Goal: Task Accomplishment & Management: Manage account settings

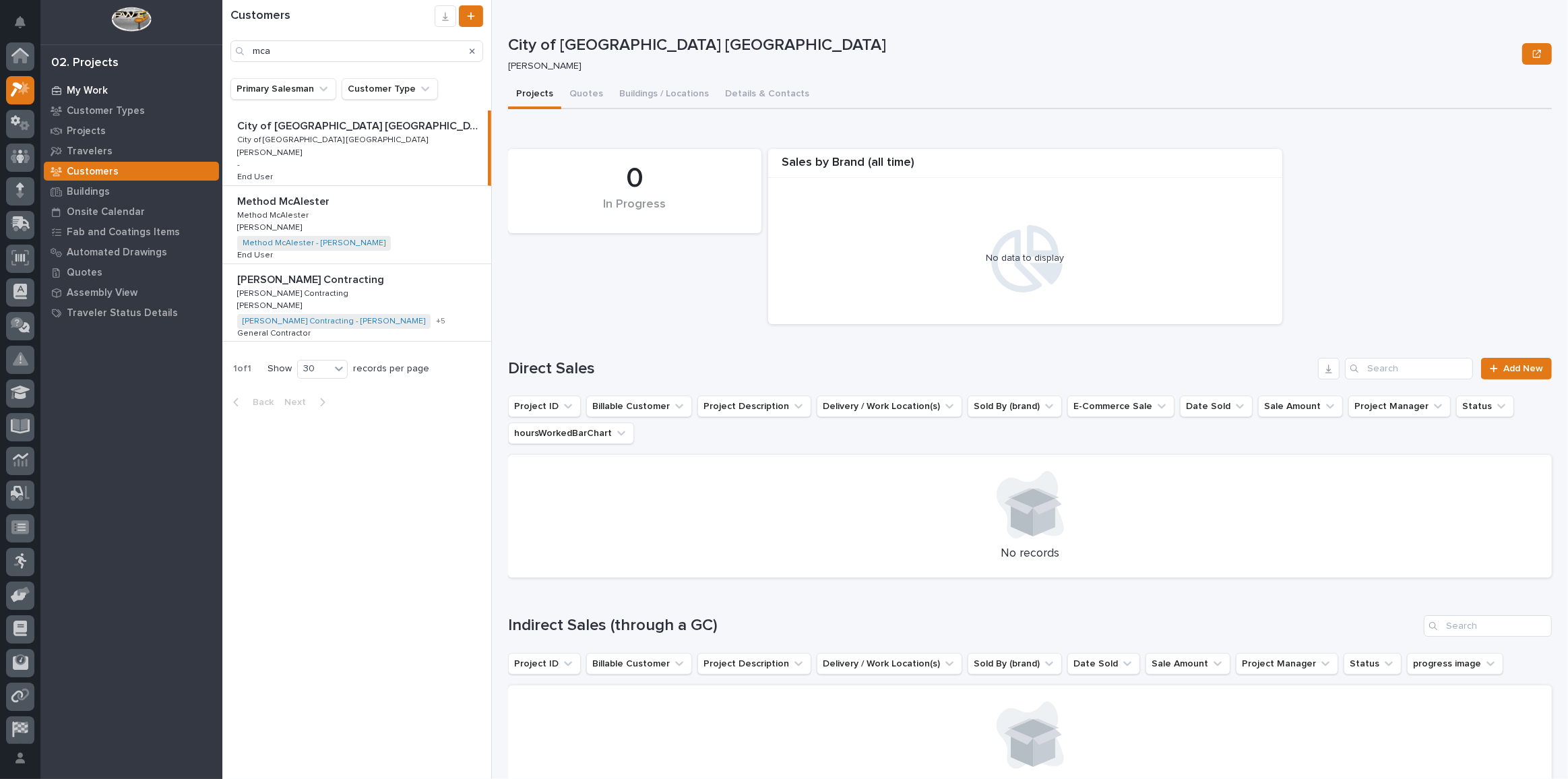
click at [103, 91] on p "My Work" at bounding box center [87, 91] width 41 height 12
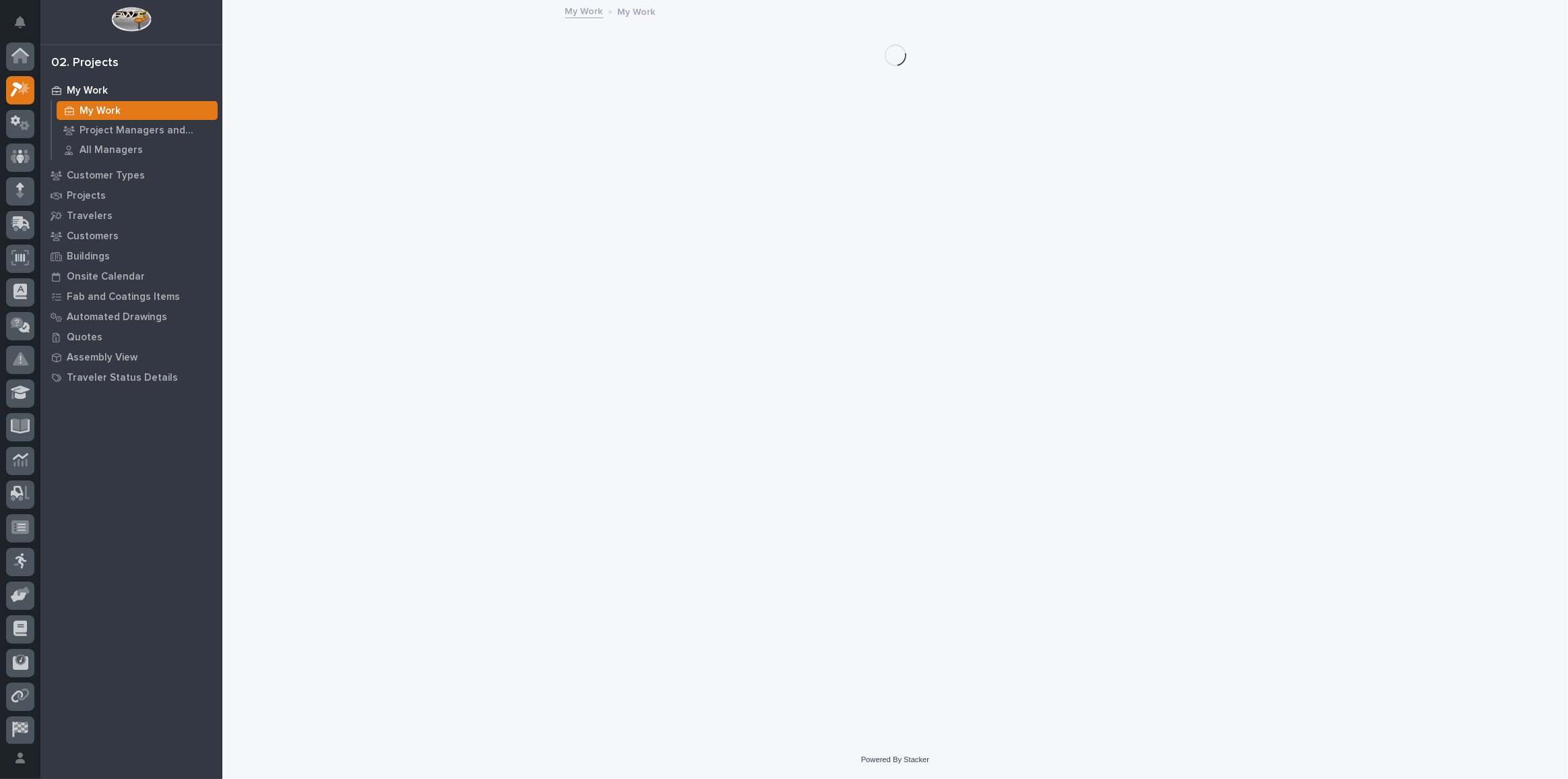
scroll to position [33, 0]
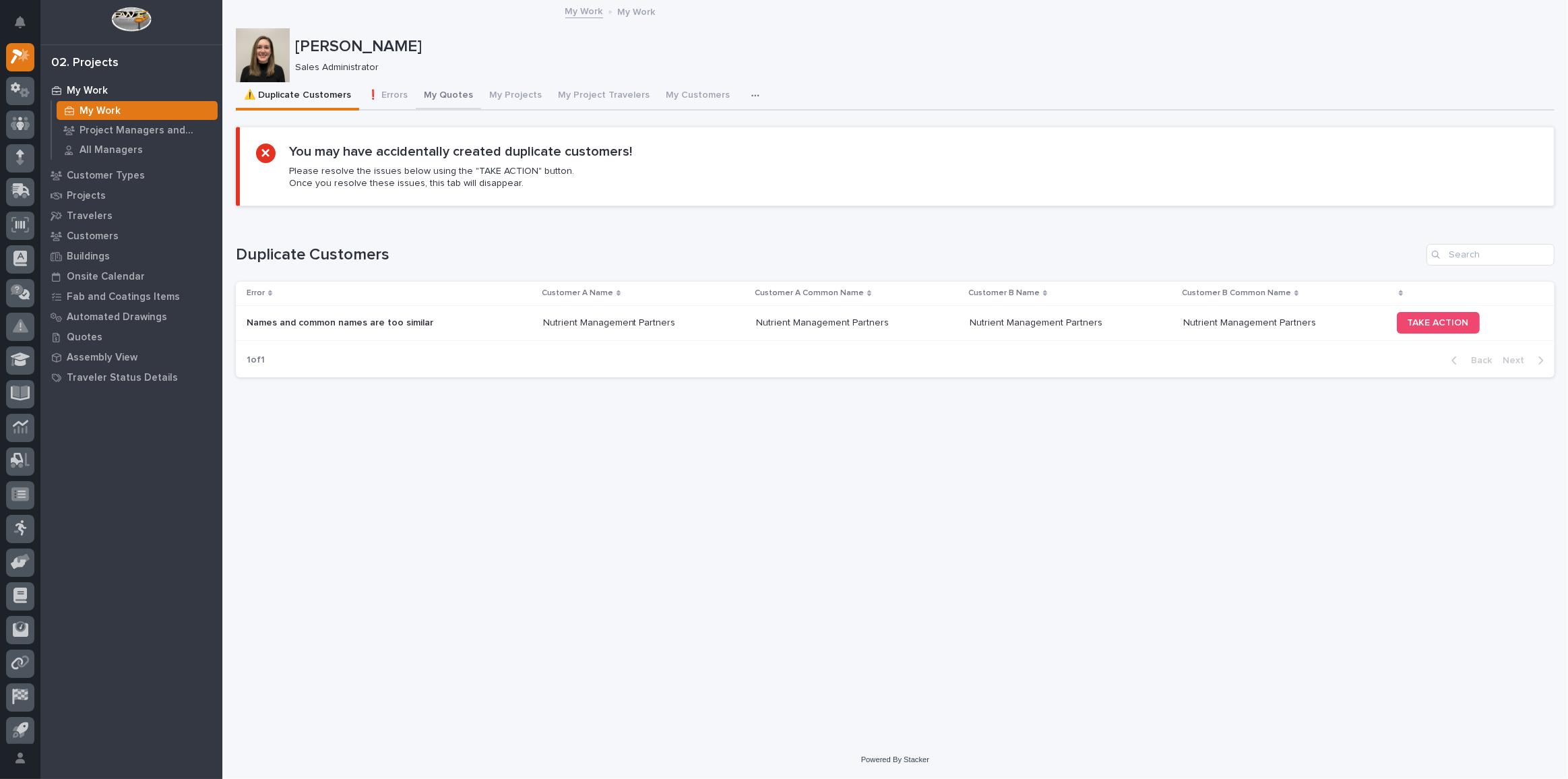
click at [458, 96] on button "My Quotes" at bounding box center [448, 96] width 65 height 28
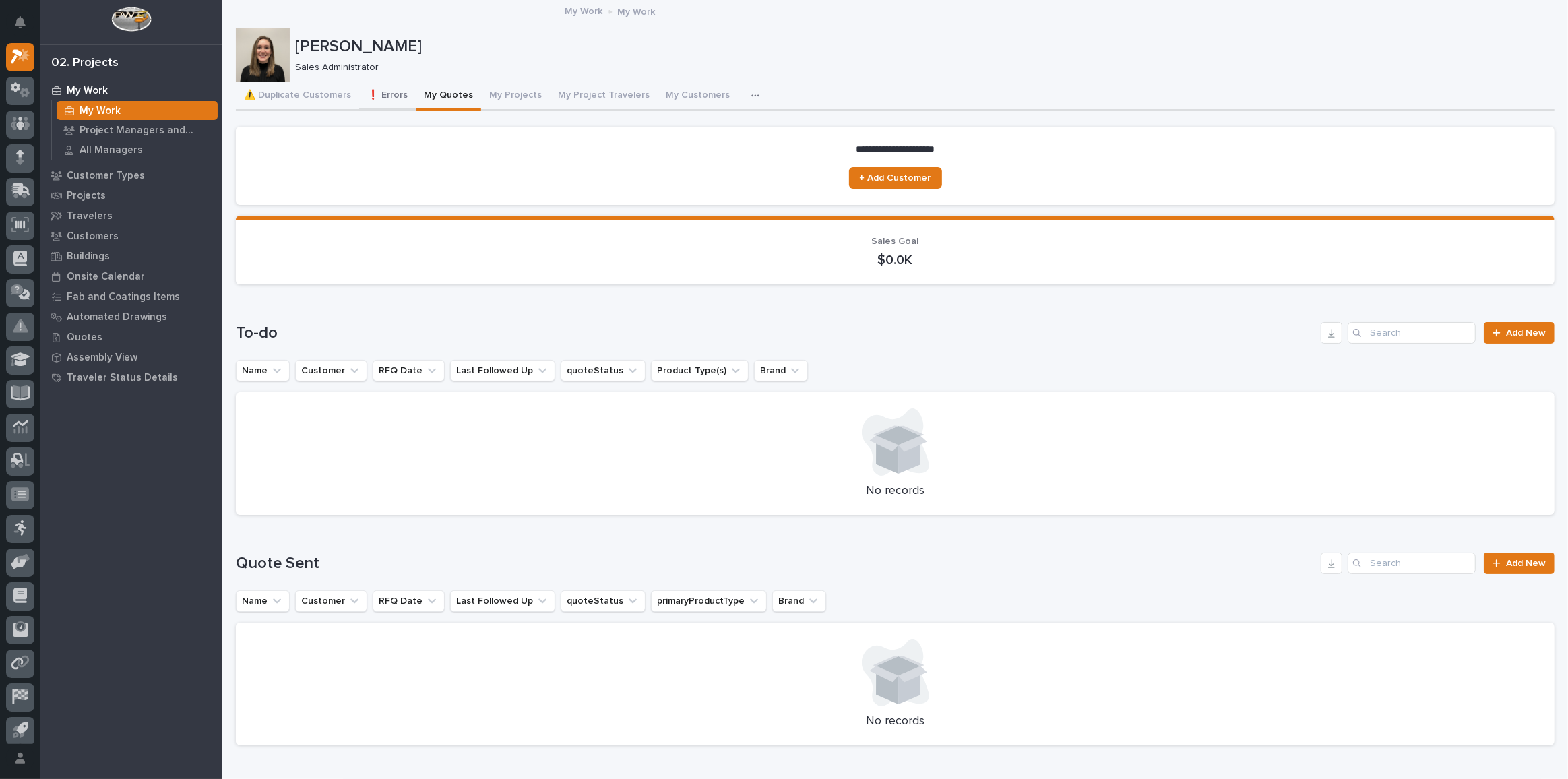
click at [397, 95] on button "❗ Errors" at bounding box center [387, 96] width 57 height 28
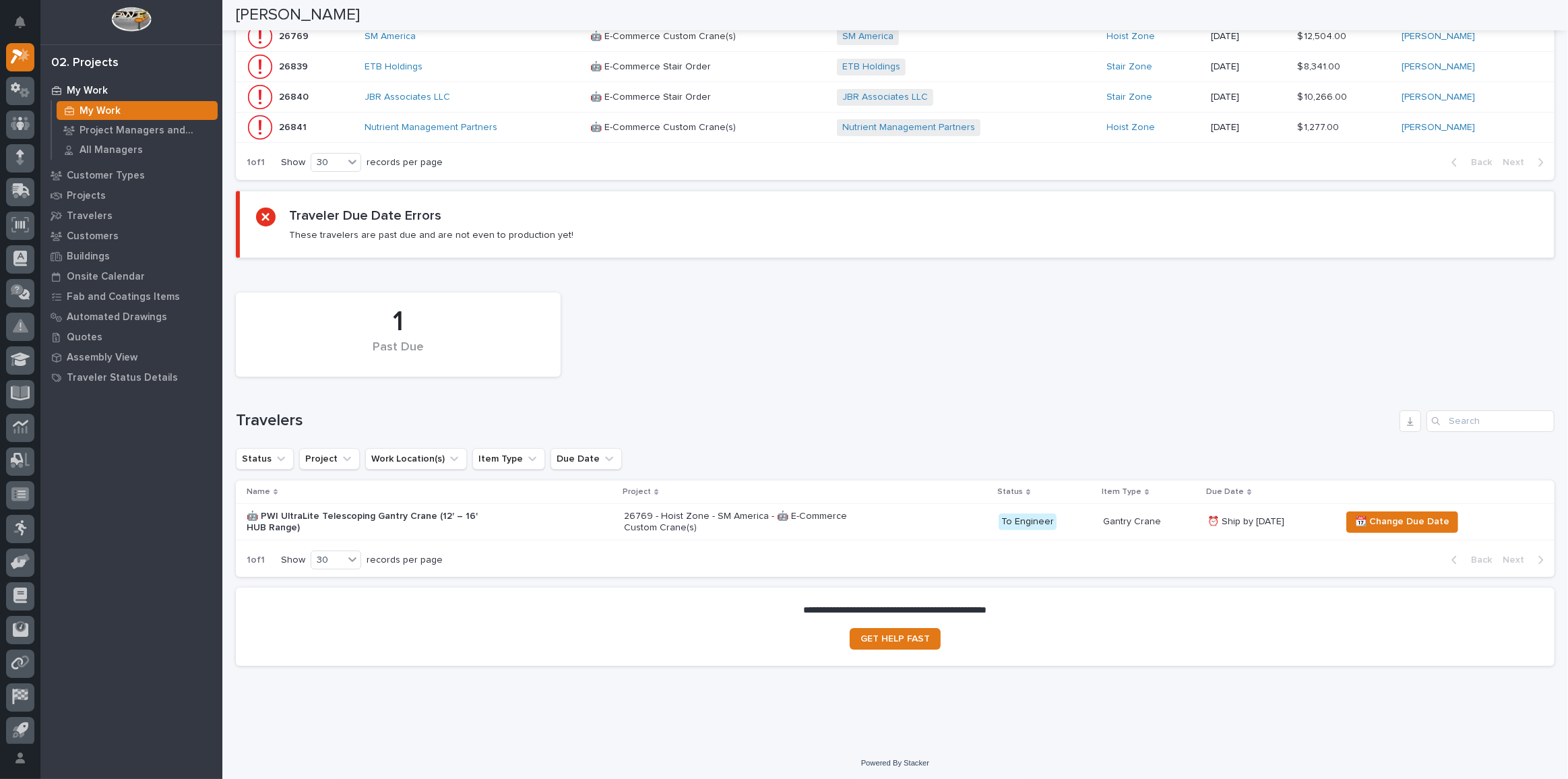
scroll to position [51, 0]
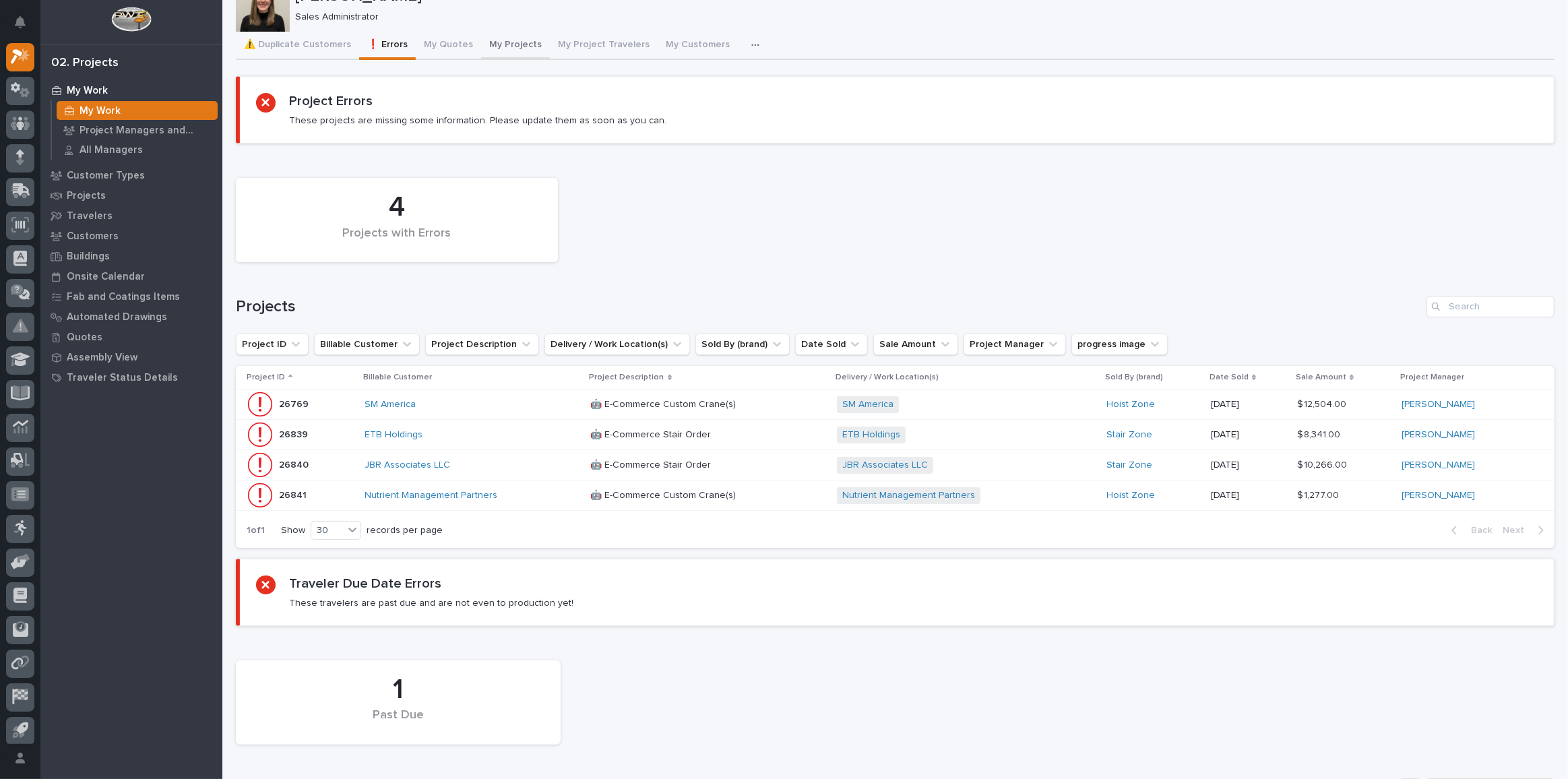
click at [492, 41] on div "[PERSON_NAME] [PERSON_NAME] Sales Administrator Sorry, there was an error savin…" at bounding box center [895, 497] width 1319 height 1094
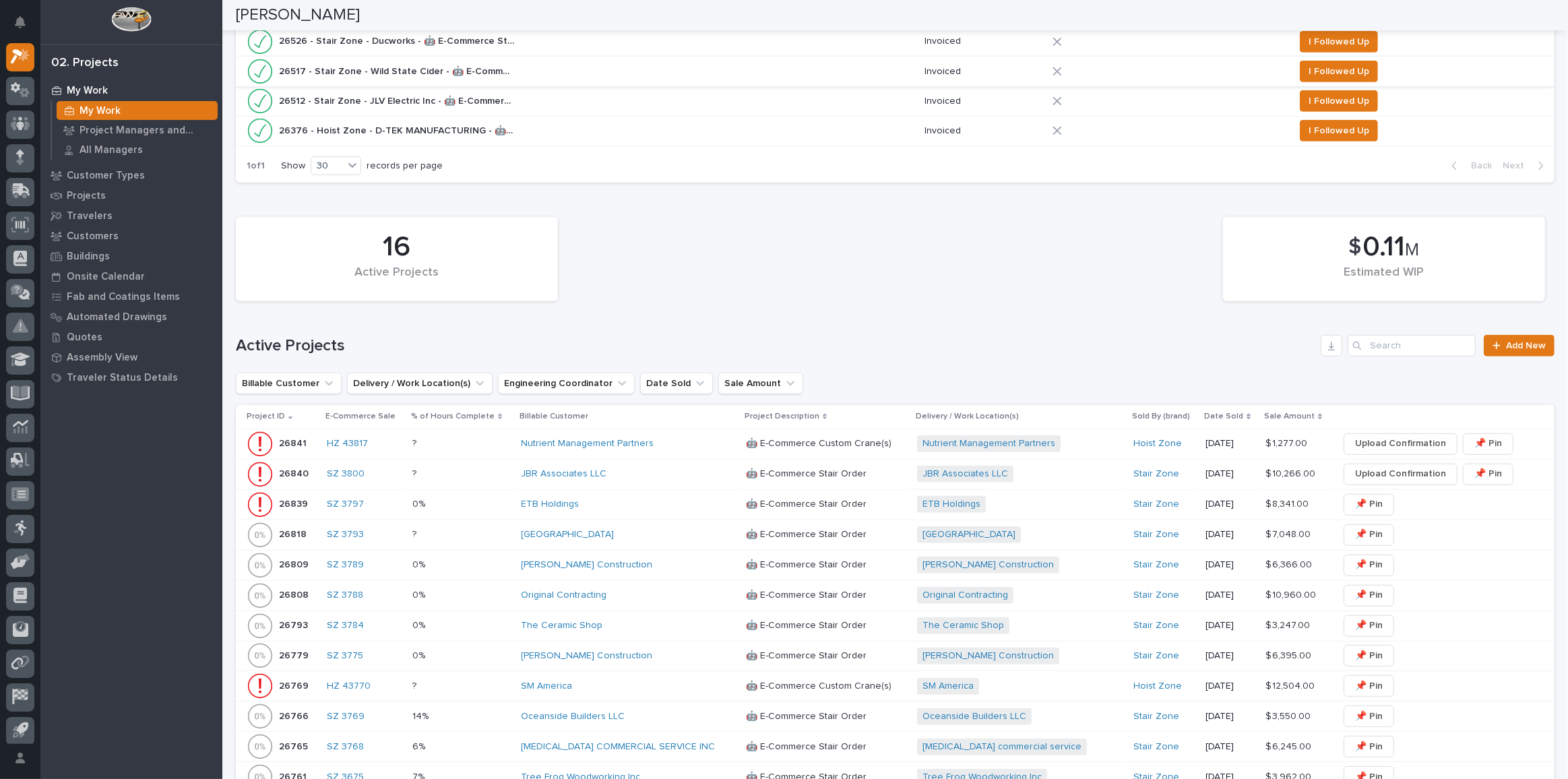
scroll to position [734, 0]
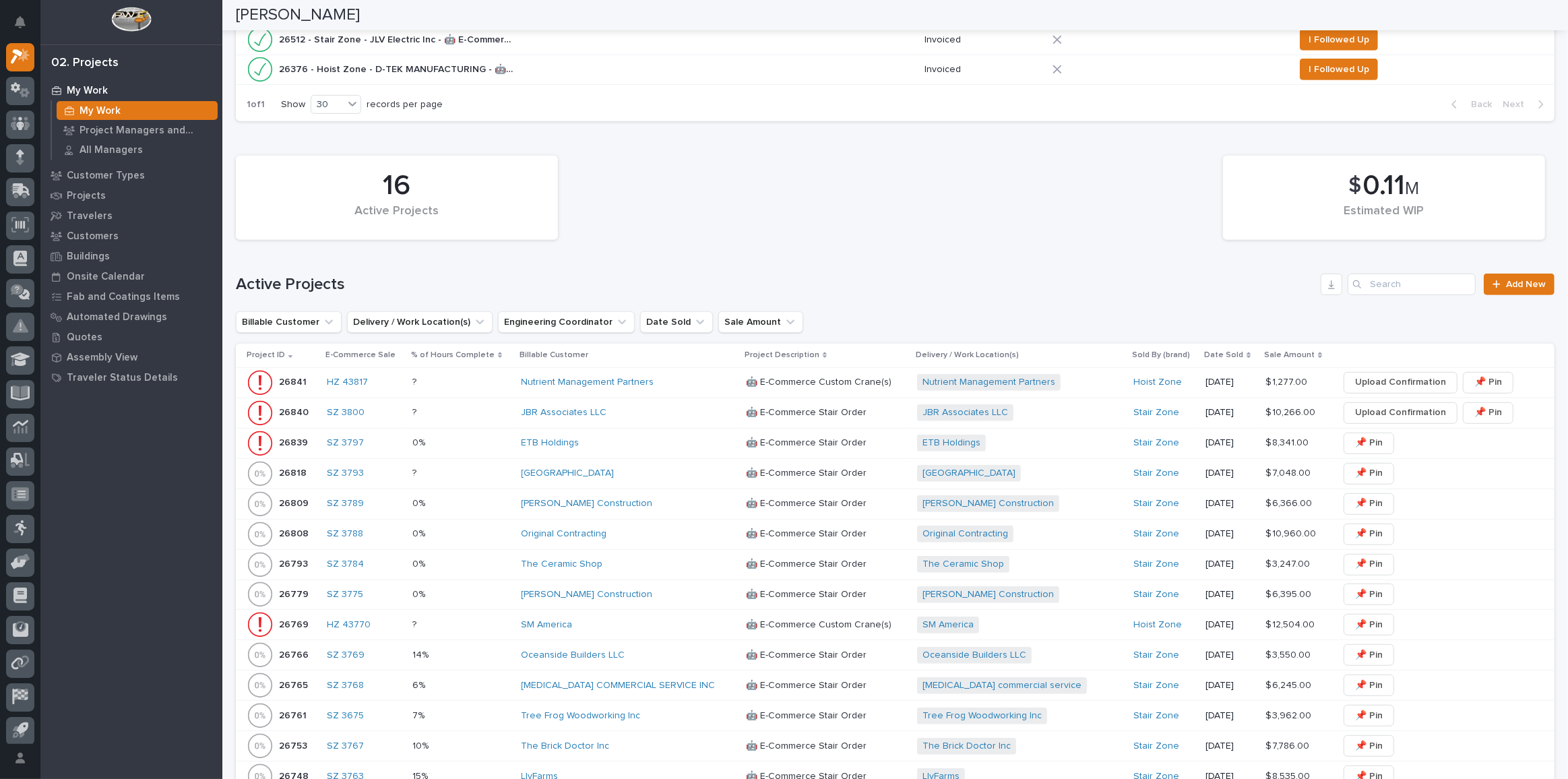
click at [633, 469] on div "[GEOGRAPHIC_DATA]" at bounding box center [628, 474] width 214 height 12
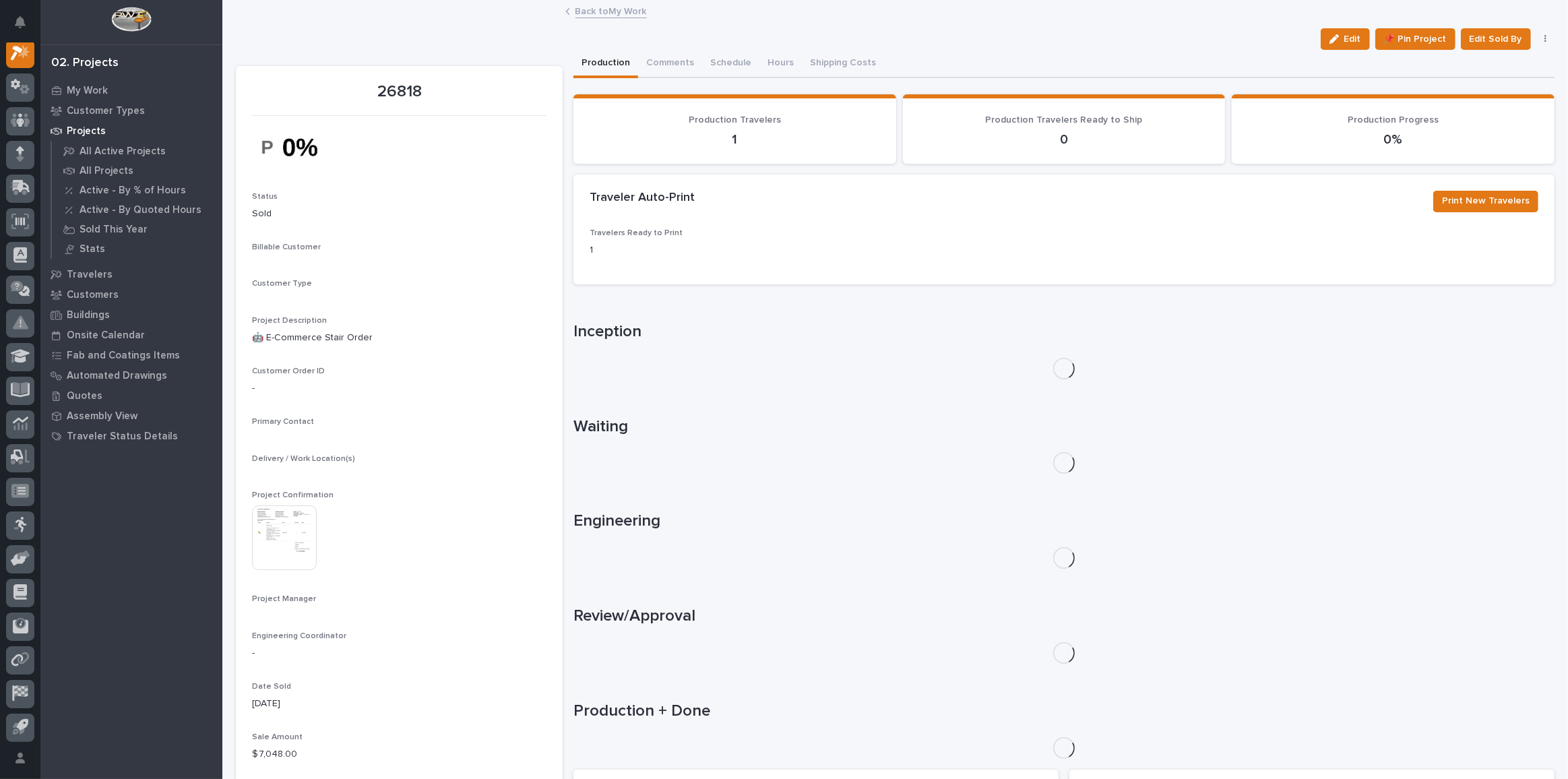
scroll to position [33, 0]
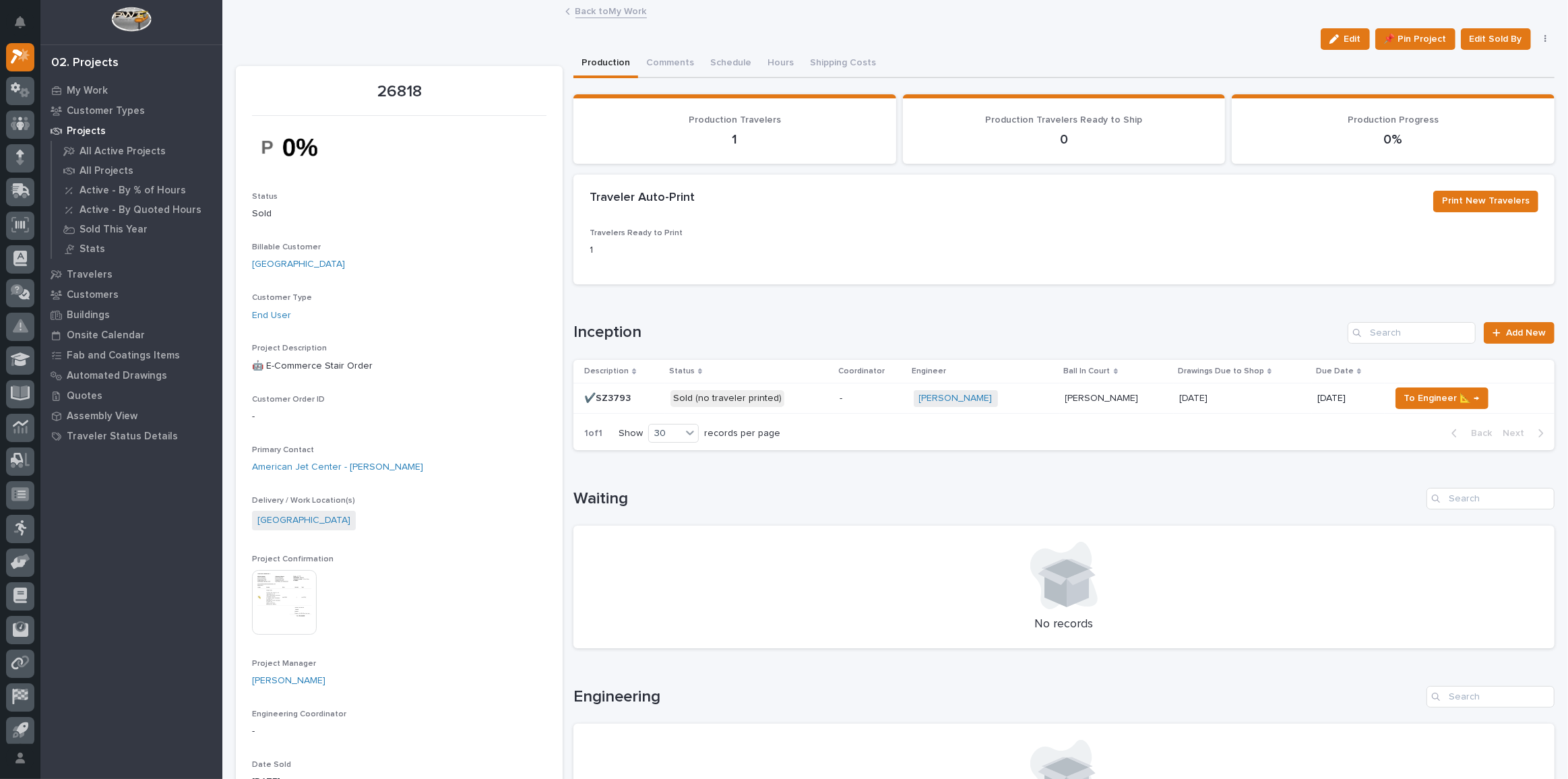
click at [1533, 44] on div "Edit 📌 Pin Project Edit Sold By Cancel 🗑️ Delete" at bounding box center [1435, 38] width 240 height 21
click at [1544, 41] on icon "button" at bounding box center [1545, 39] width 3 height 9
click at [1486, 68] on span "Cancel" at bounding box center [1483, 66] width 30 height 16
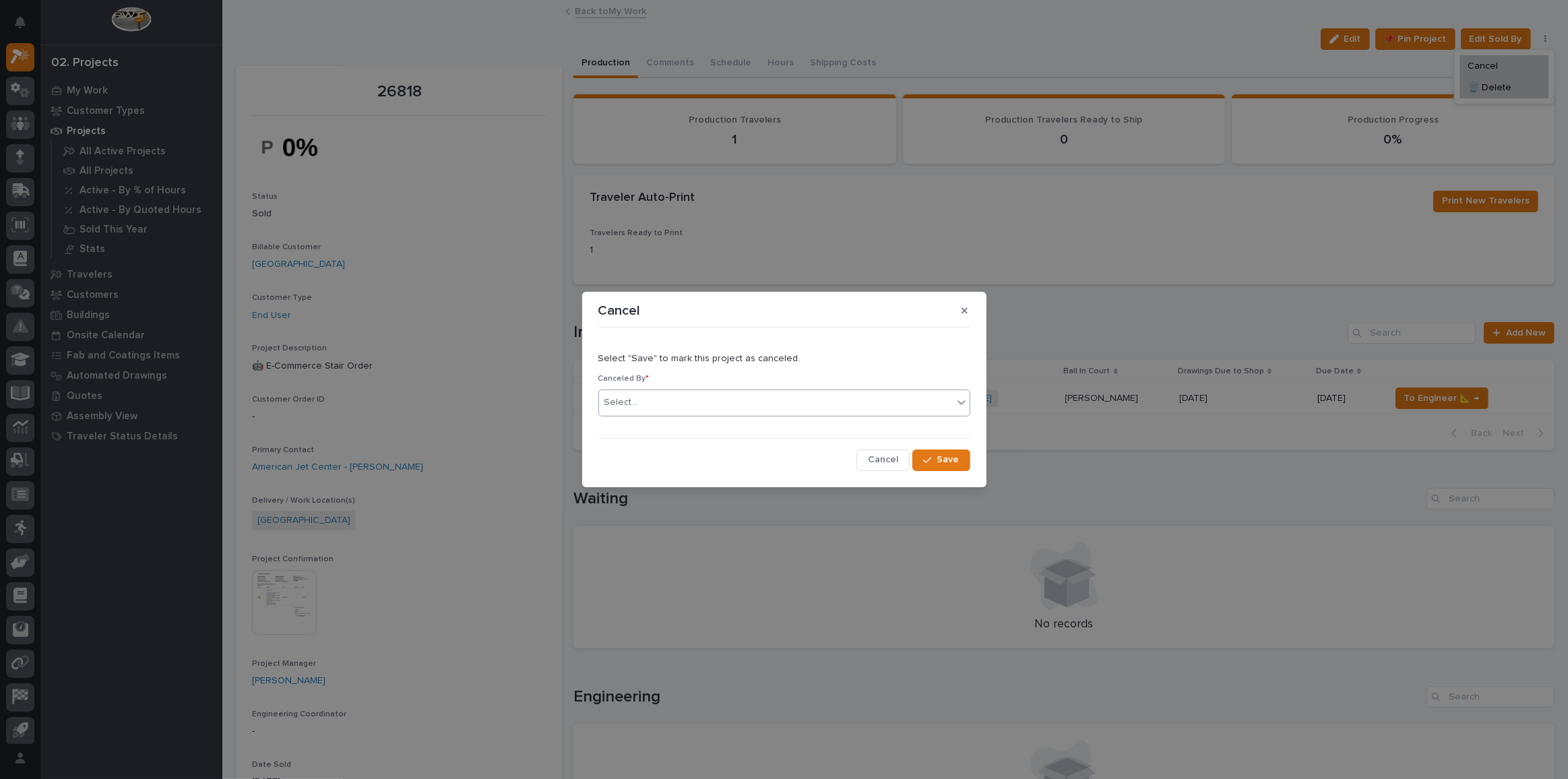
click at [678, 396] on div "Select..." at bounding box center [776, 403] width 354 height 22
type input "********"
click at [672, 431] on div "[PERSON_NAME]" at bounding box center [784, 428] width 370 height 24
click at [939, 458] on span "Save" at bounding box center [948, 459] width 22 height 12
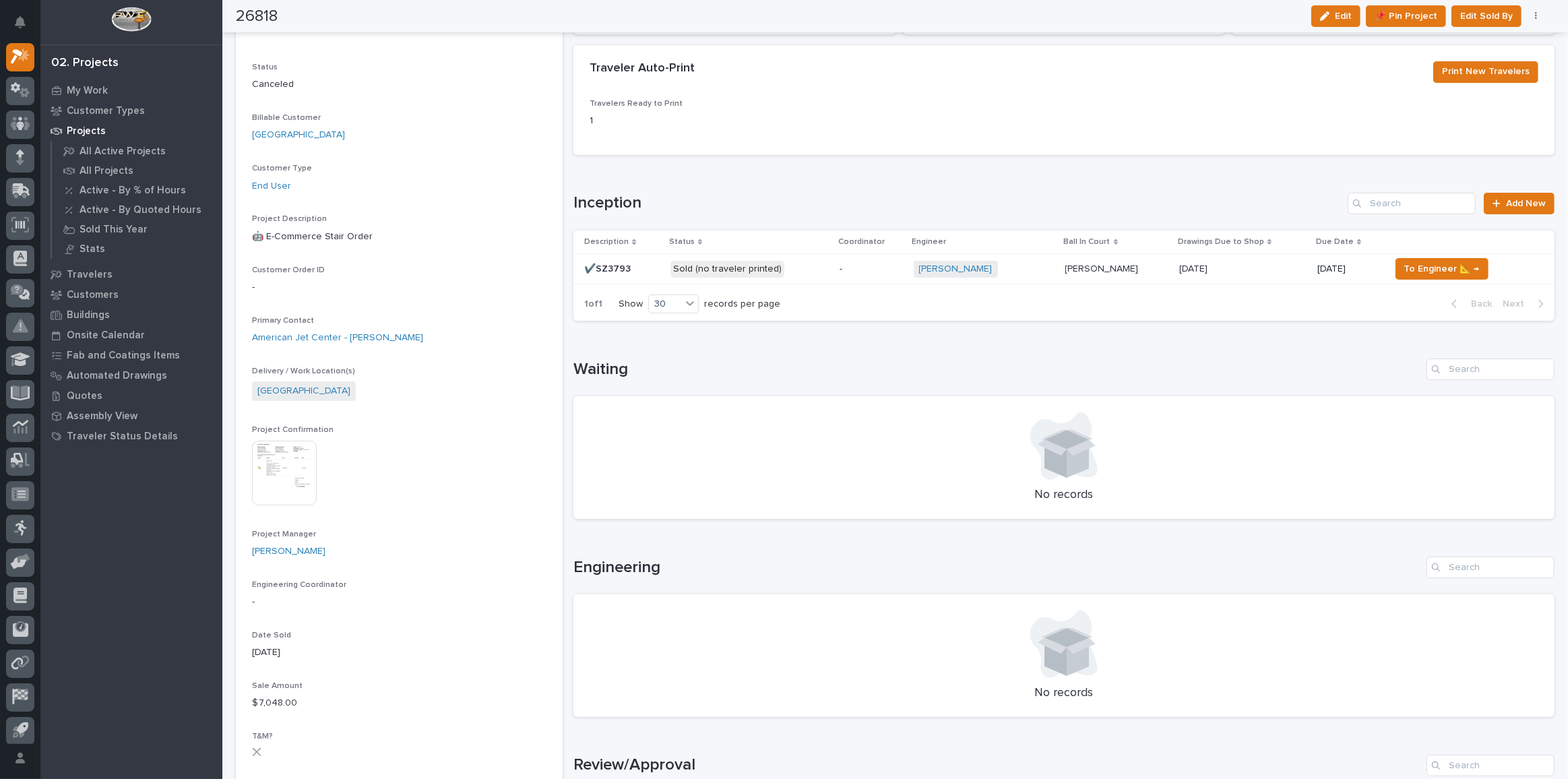
scroll to position [0, 0]
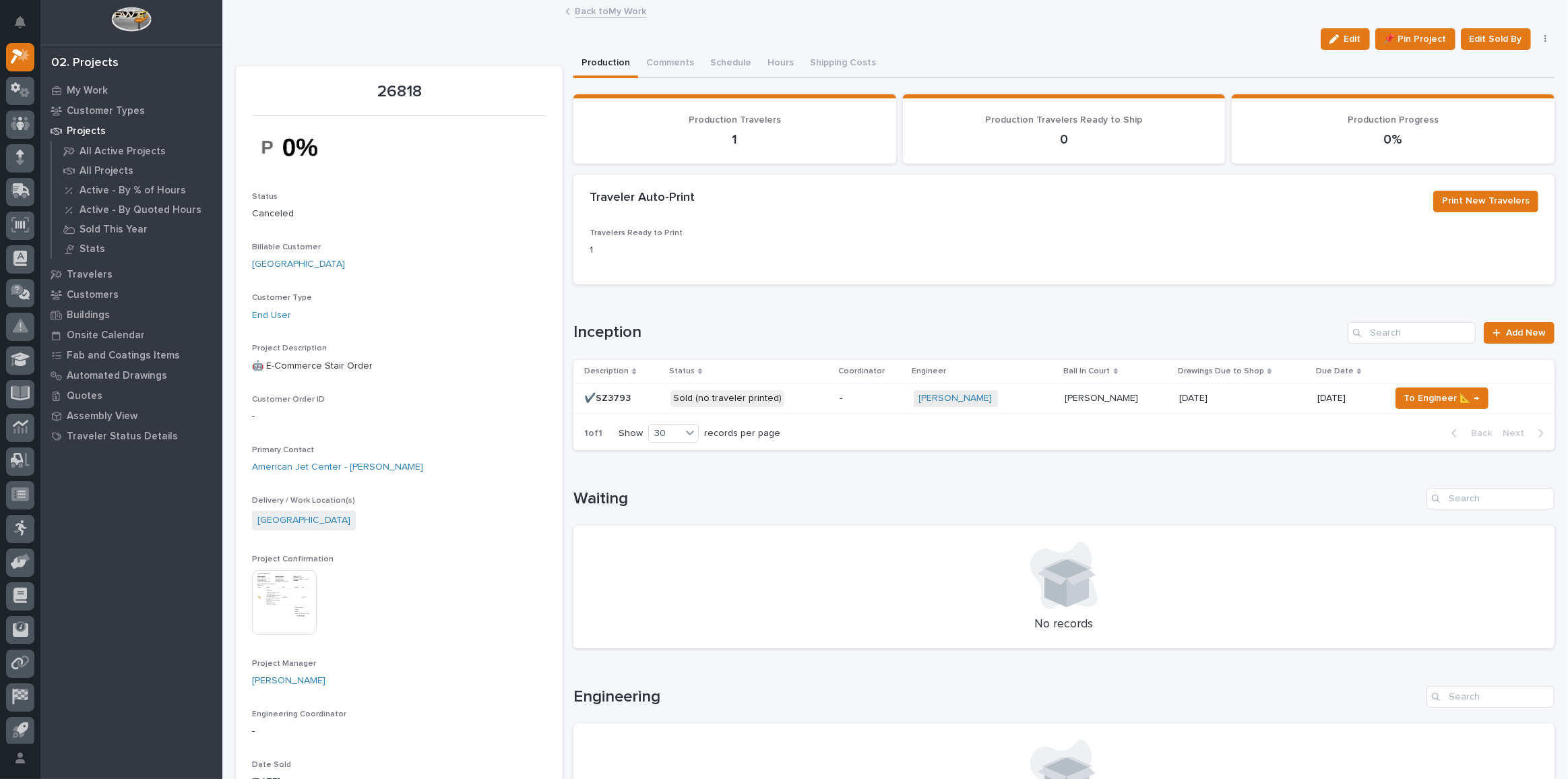
click at [804, 394] on p "Sold (no traveler printed)" at bounding box center [749, 398] width 158 height 17
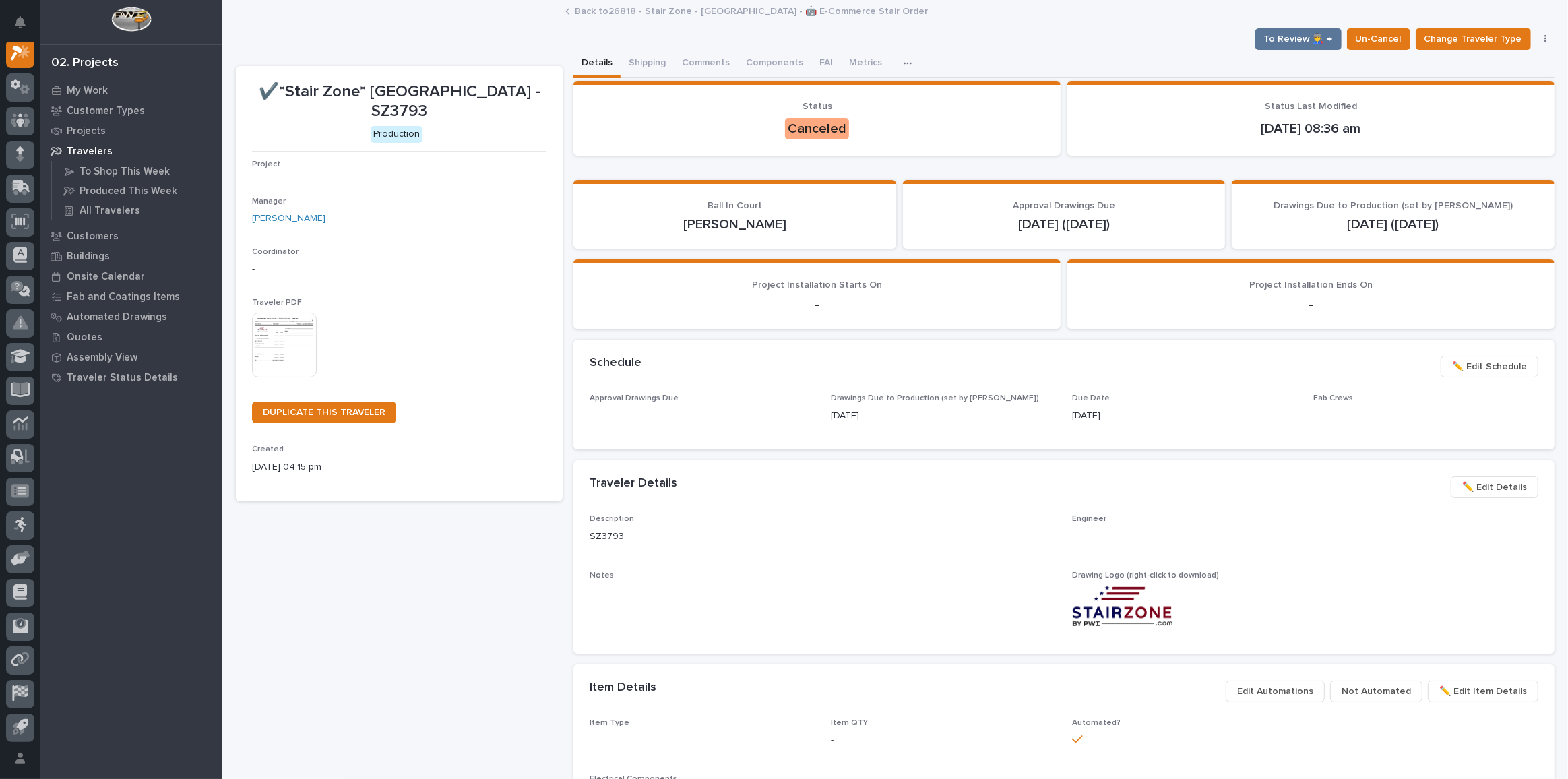
scroll to position [33, 0]
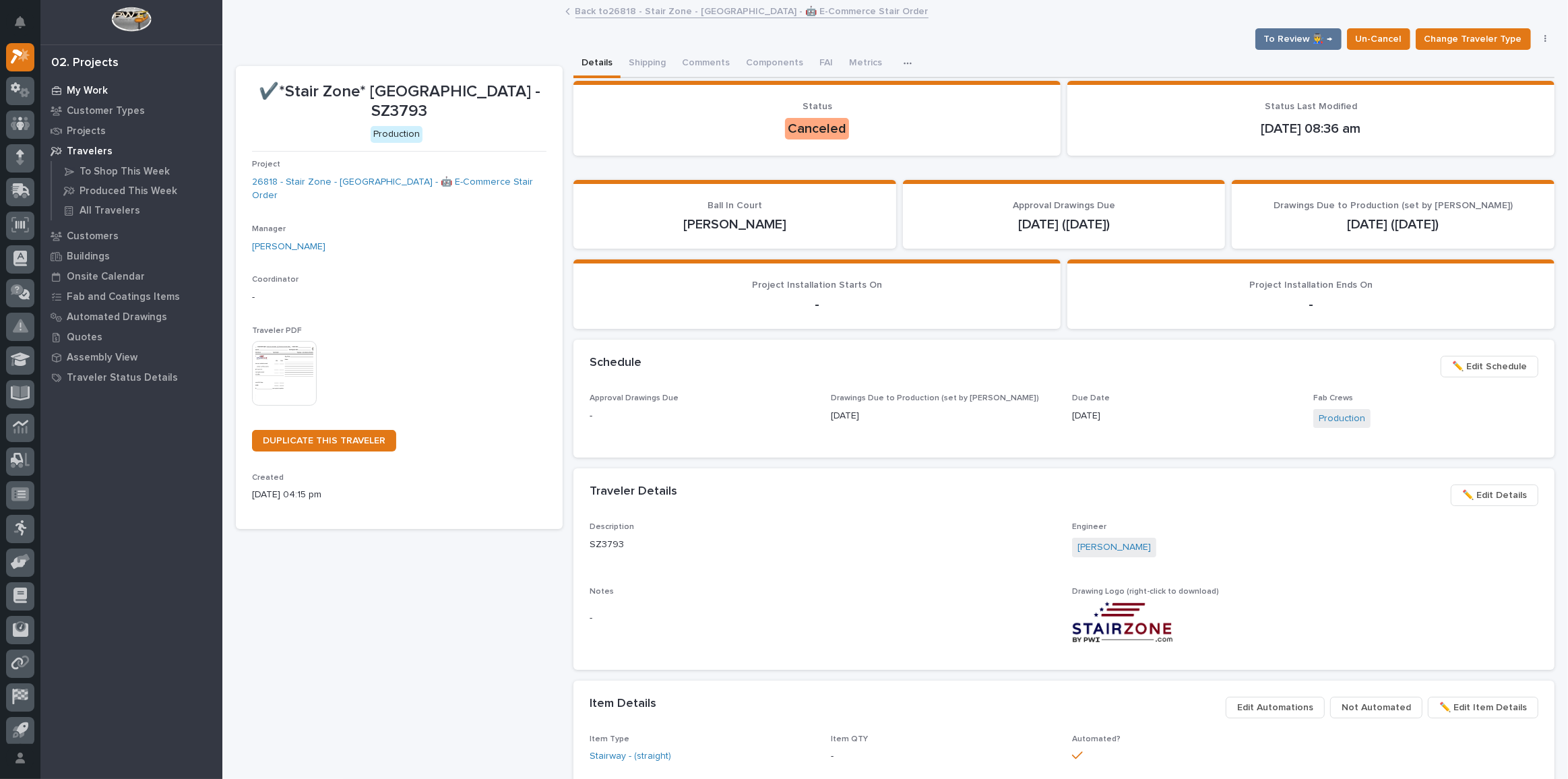
click at [85, 91] on p "My Work" at bounding box center [87, 91] width 41 height 12
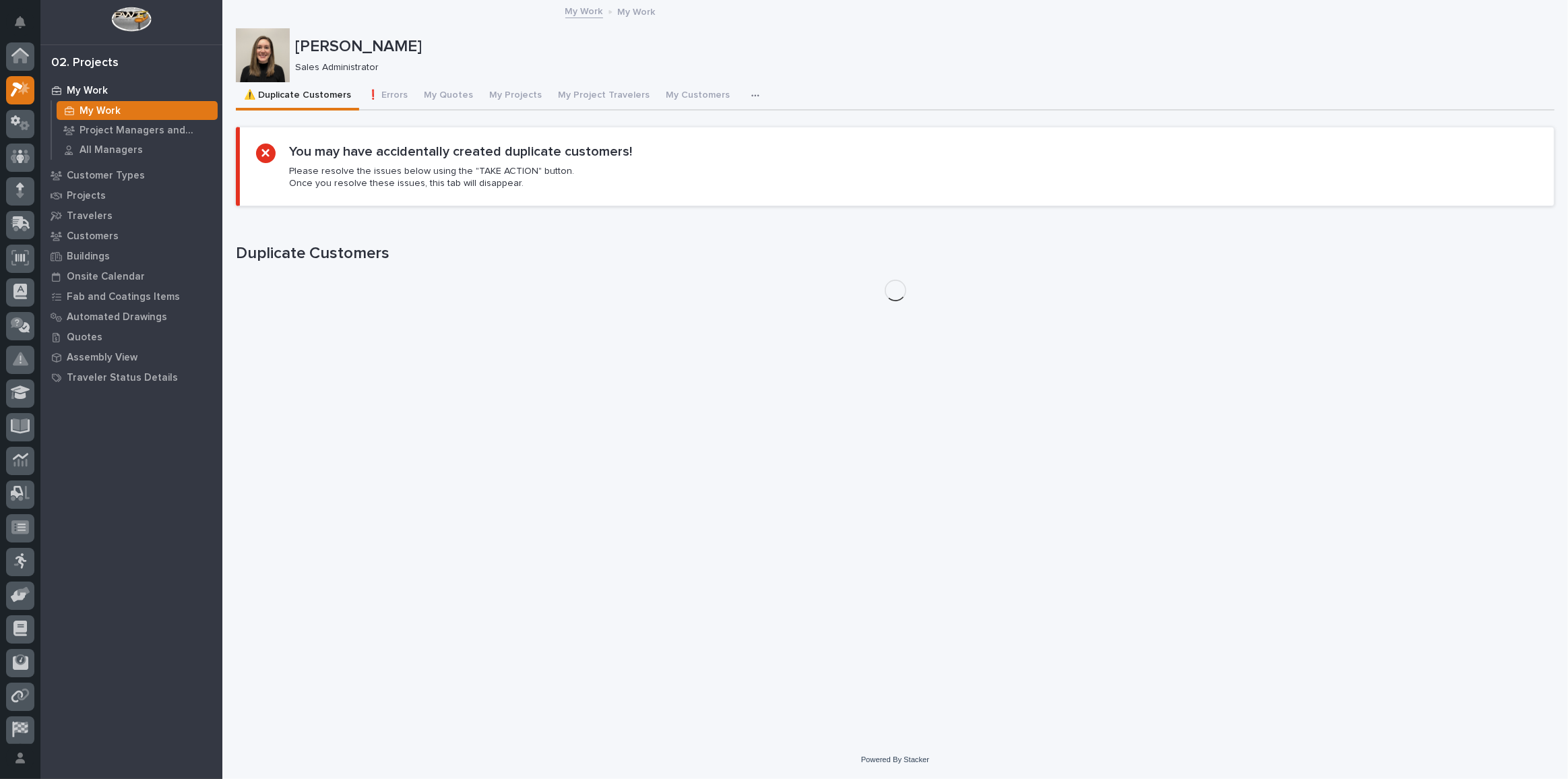
scroll to position [33, 0]
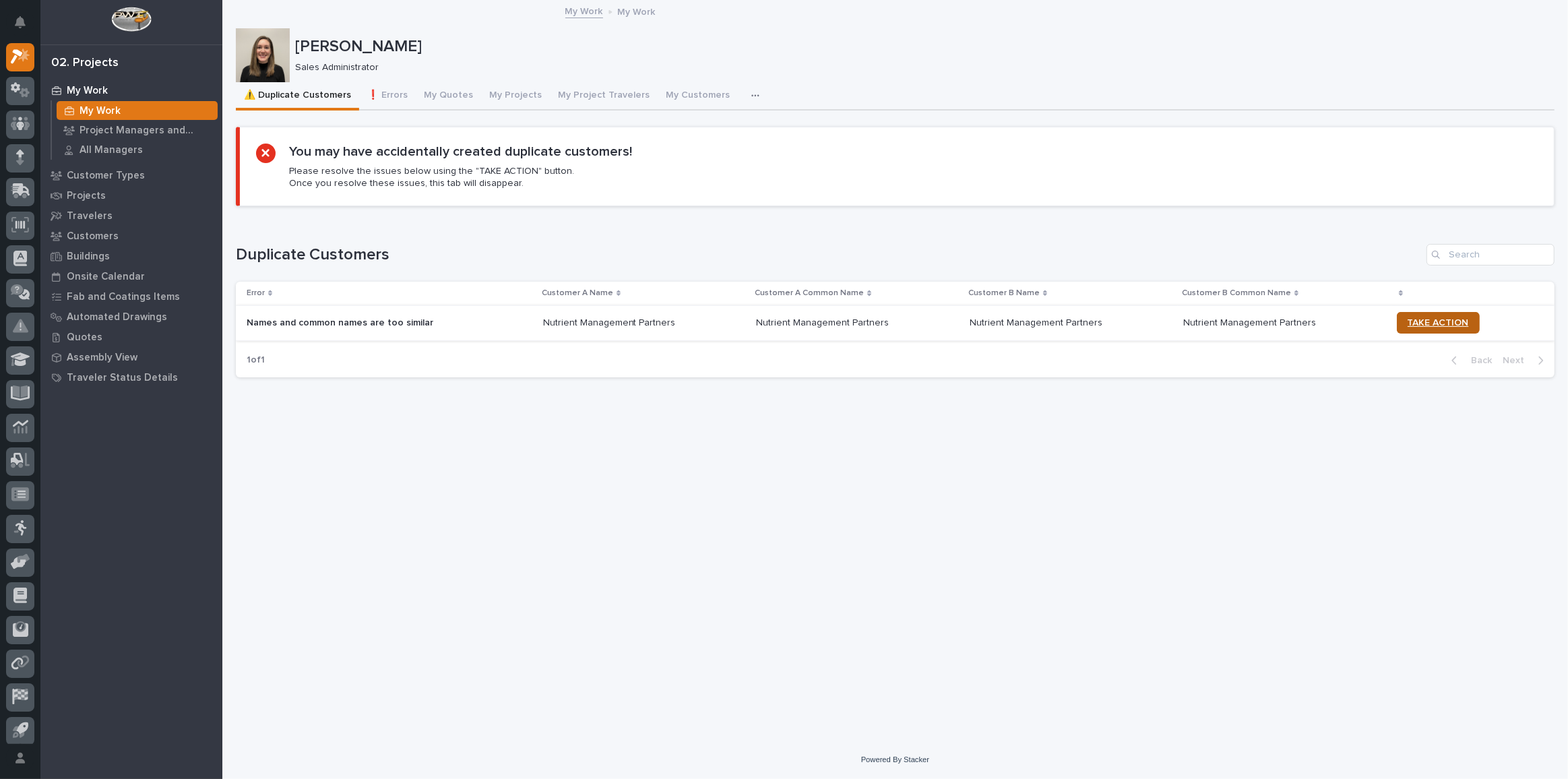
click at [1437, 314] on link "TAKE ACTION" at bounding box center [1439, 322] width 83 height 21
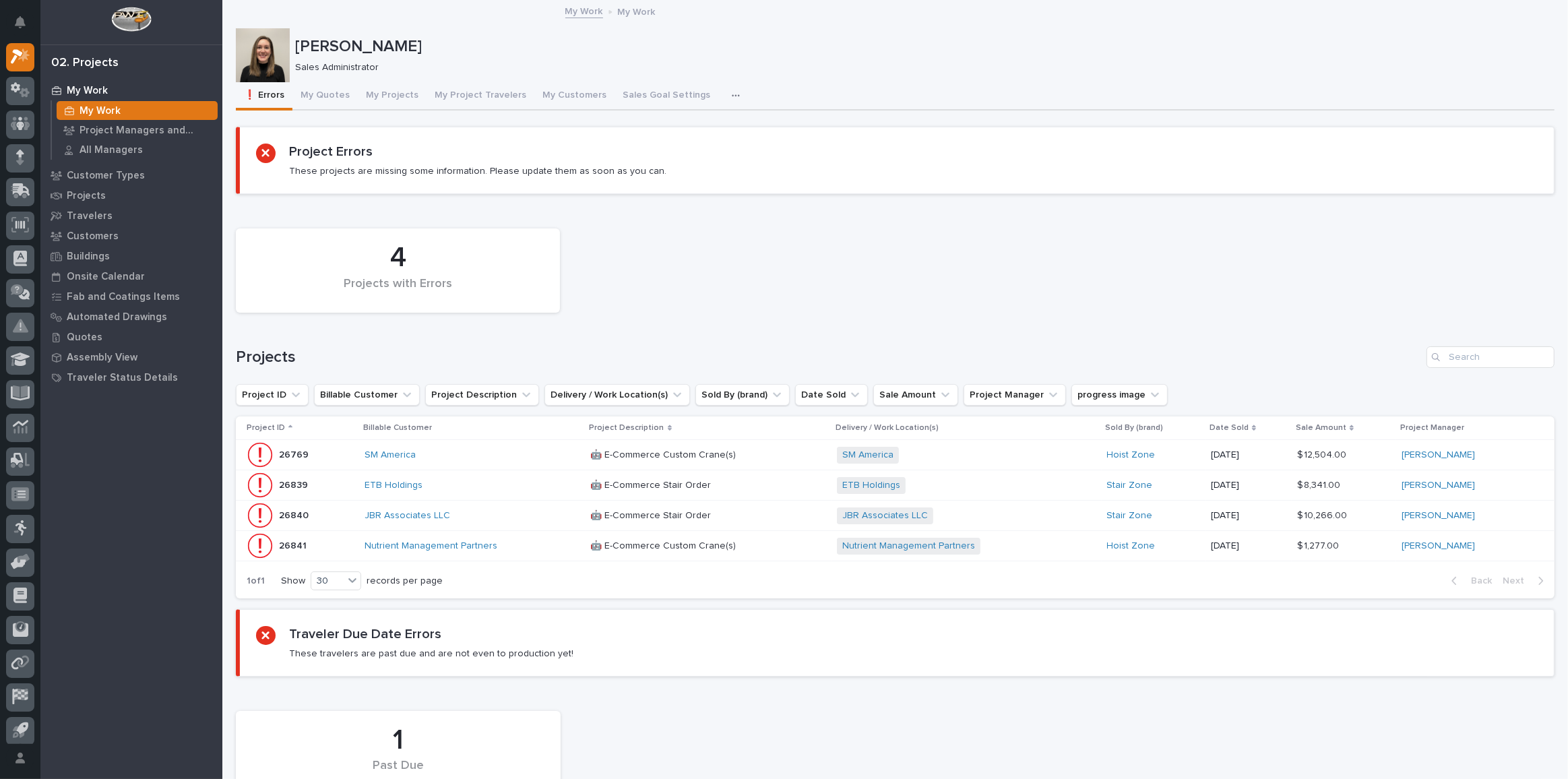
click at [507, 491] on div "ETB Holdings" at bounding box center [472, 486] width 216 height 22
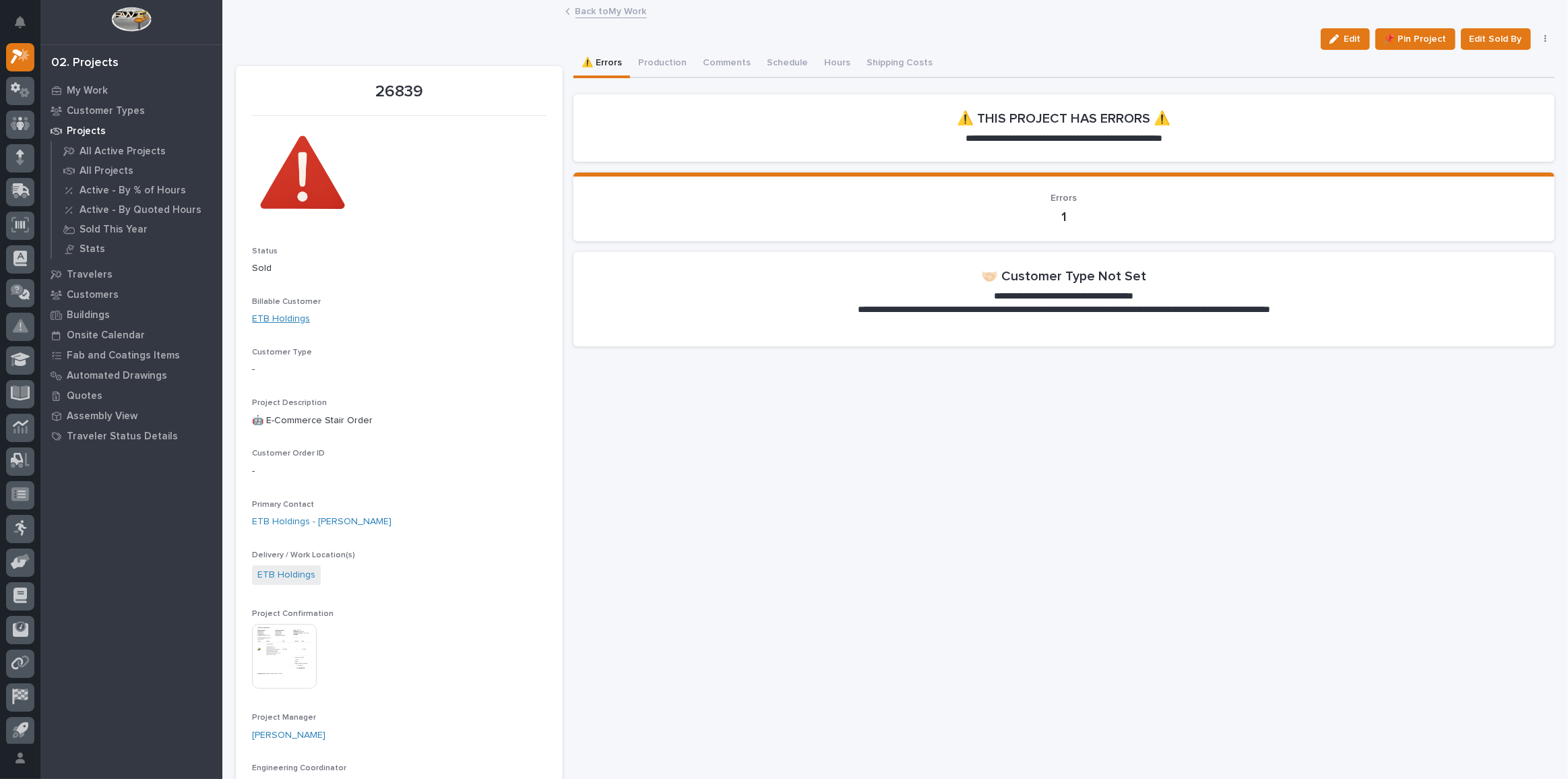
click at [286, 321] on link "ETB Holdings" at bounding box center [281, 319] width 58 height 14
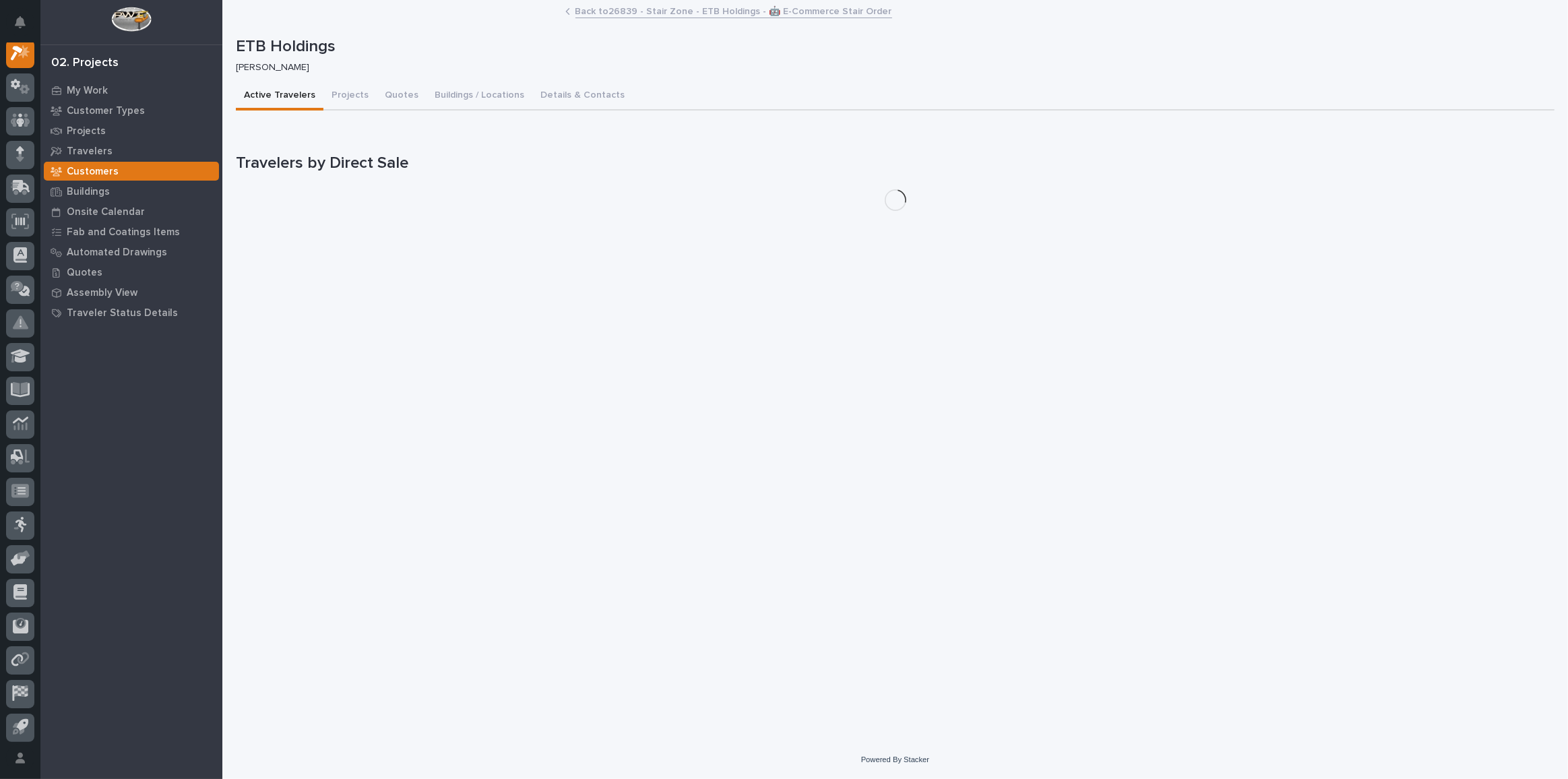
scroll to position [33, 0]
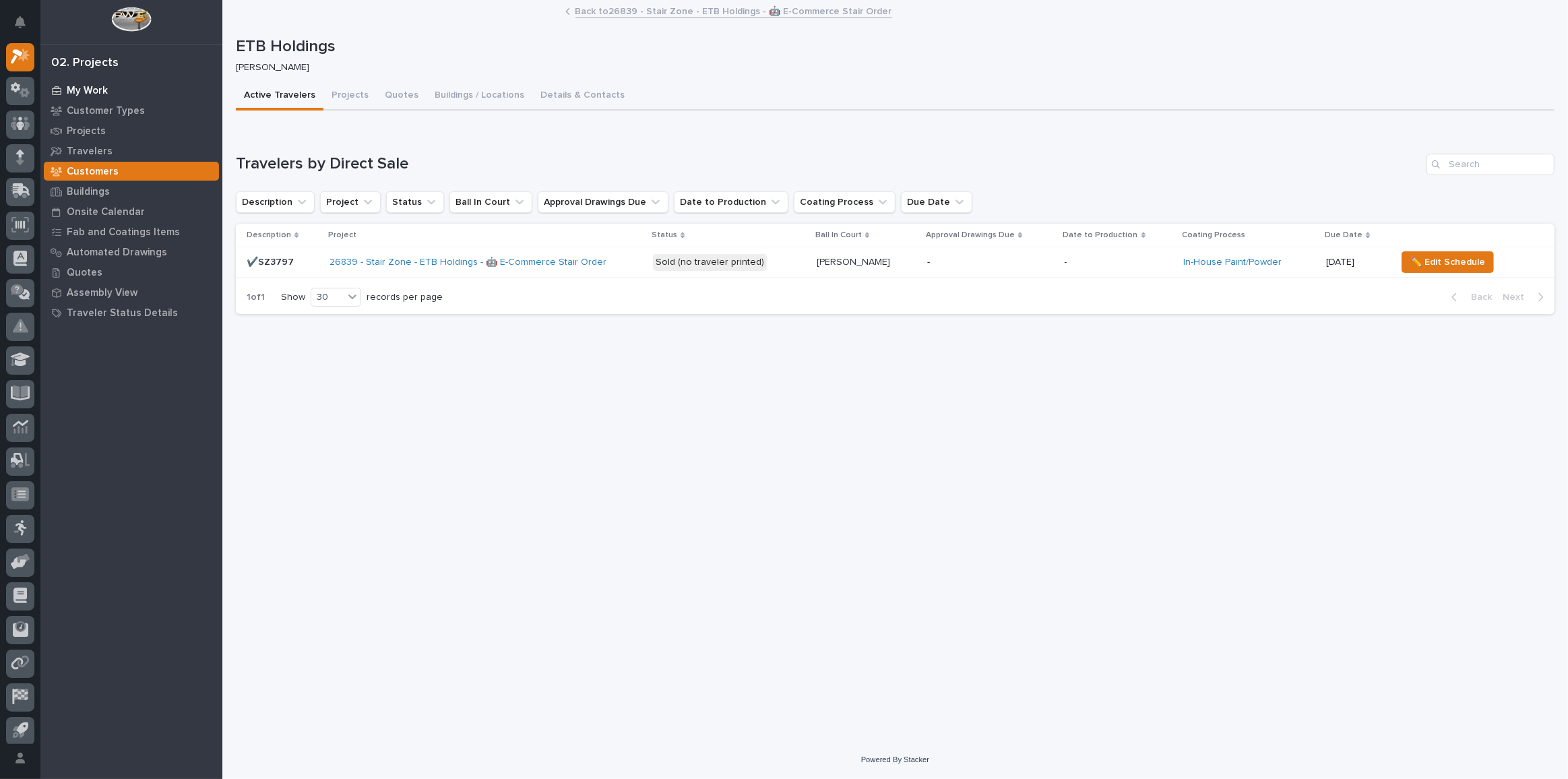
click at [114, 90] on div "My Work" at bounding box center [131, 91] width 175 height 19
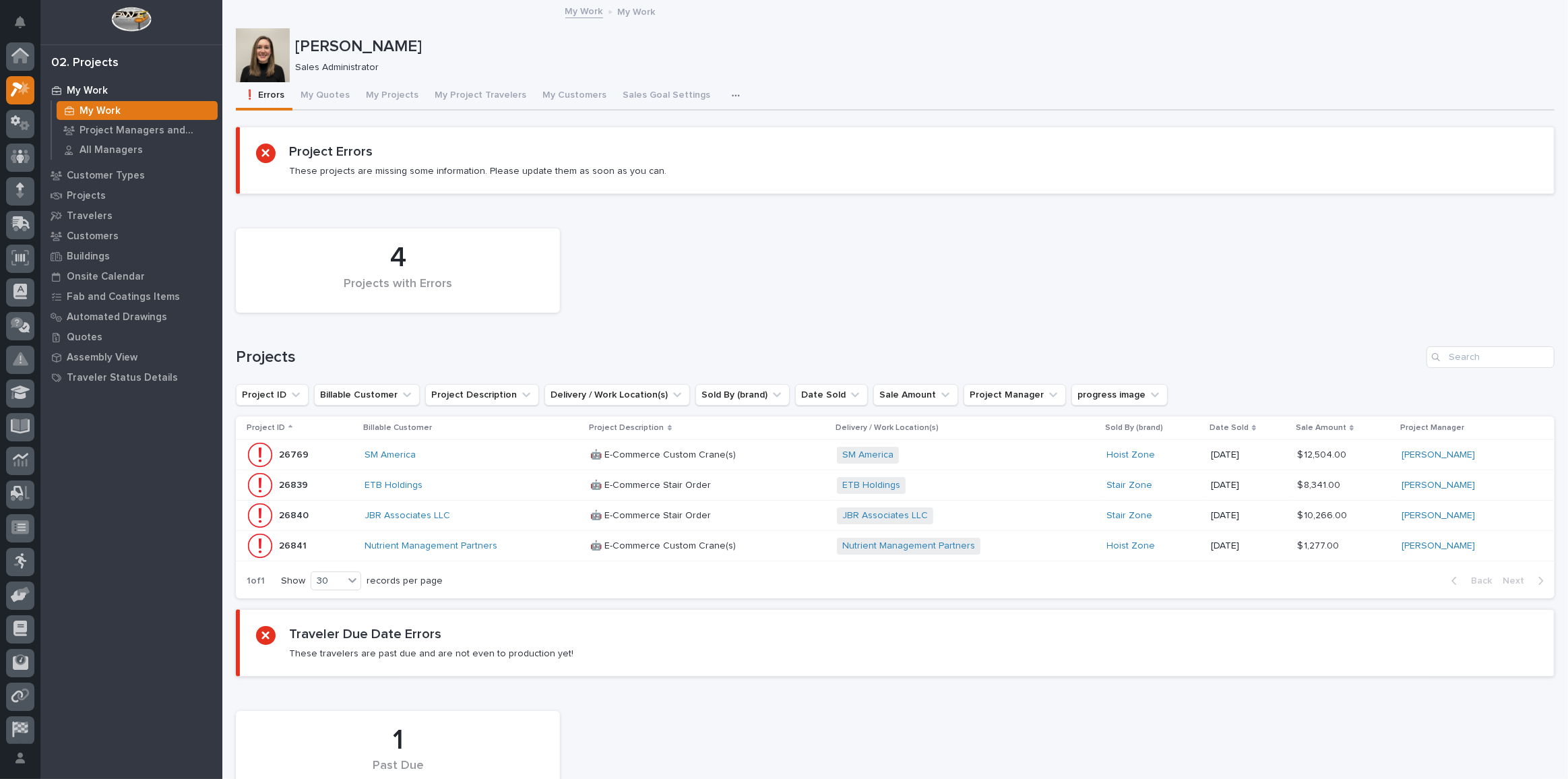
scroll to position [33, 0]
click at [466, 480] on div "ETB Holdings" at bounding box center [472, 486] width 216 height 12
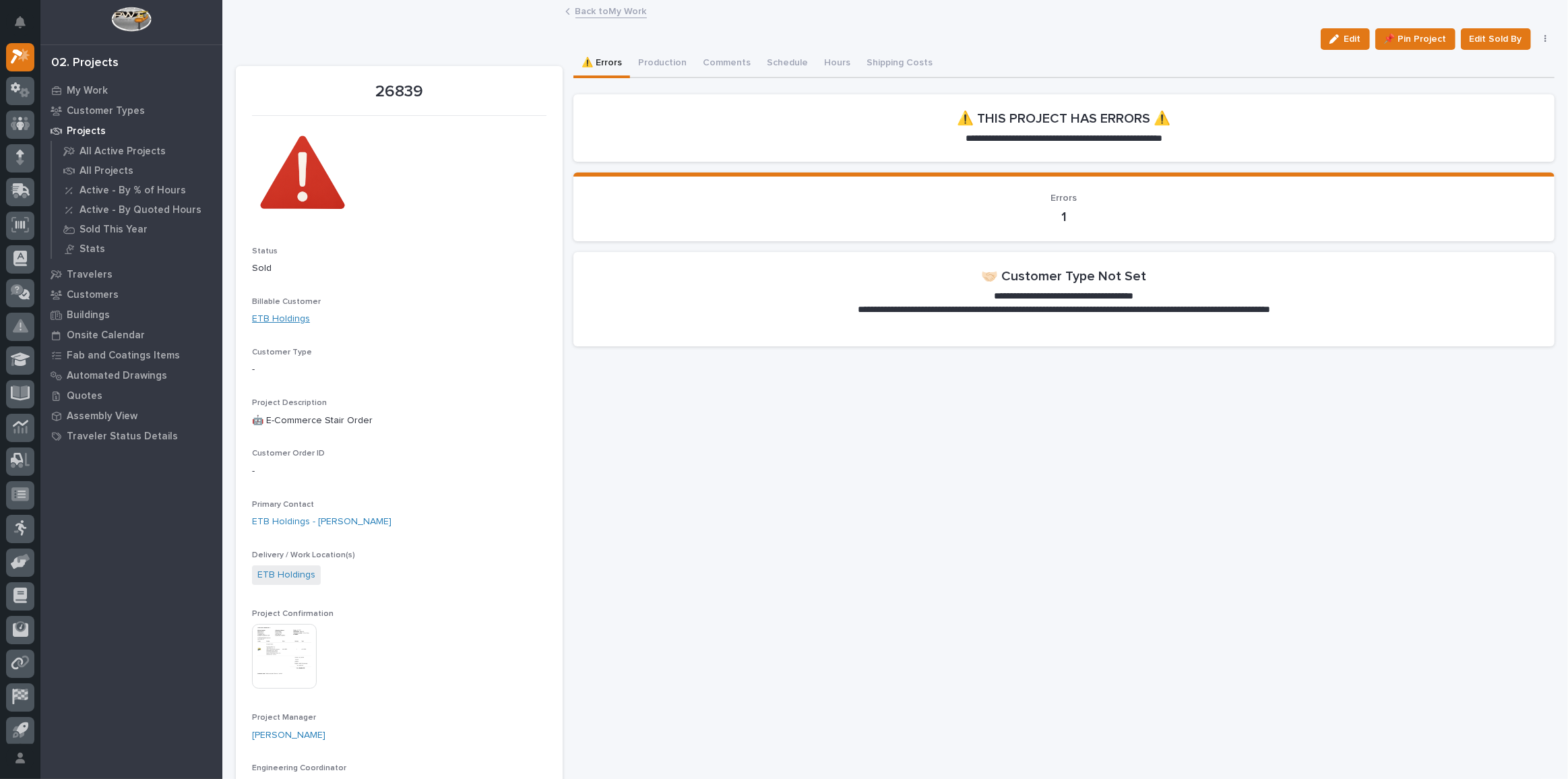
click at [286, 314] on link "ETB Holdings" at bounding box center [281, 319] width 58 height 14
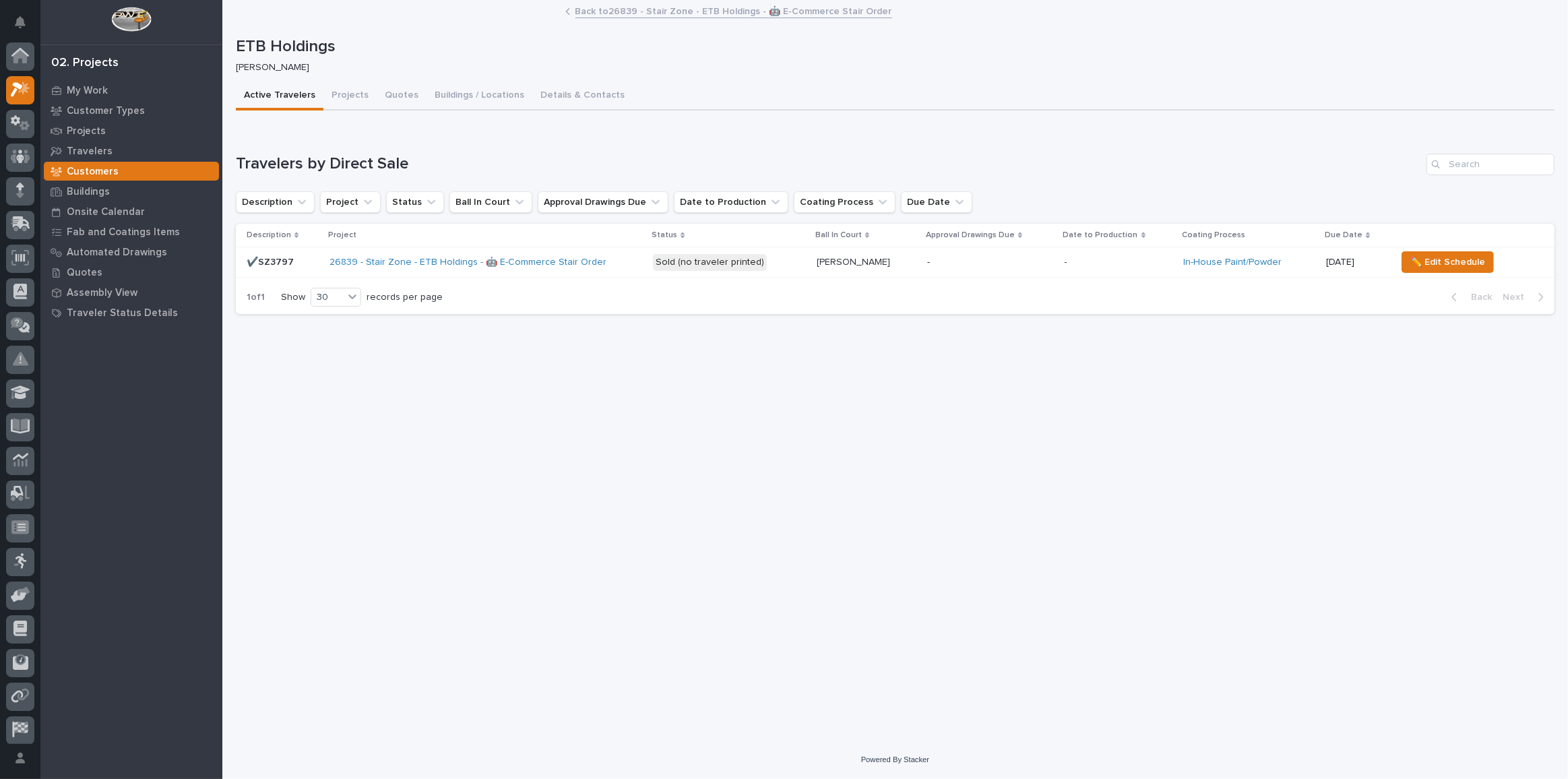
scroll to position [33, 0]
click at [612, 268] on div "26839 - Stair Zone - ETB Holdings - 🤖 E-Commerce Stair Order" at bounding box center [486, 262] width 313 height 22
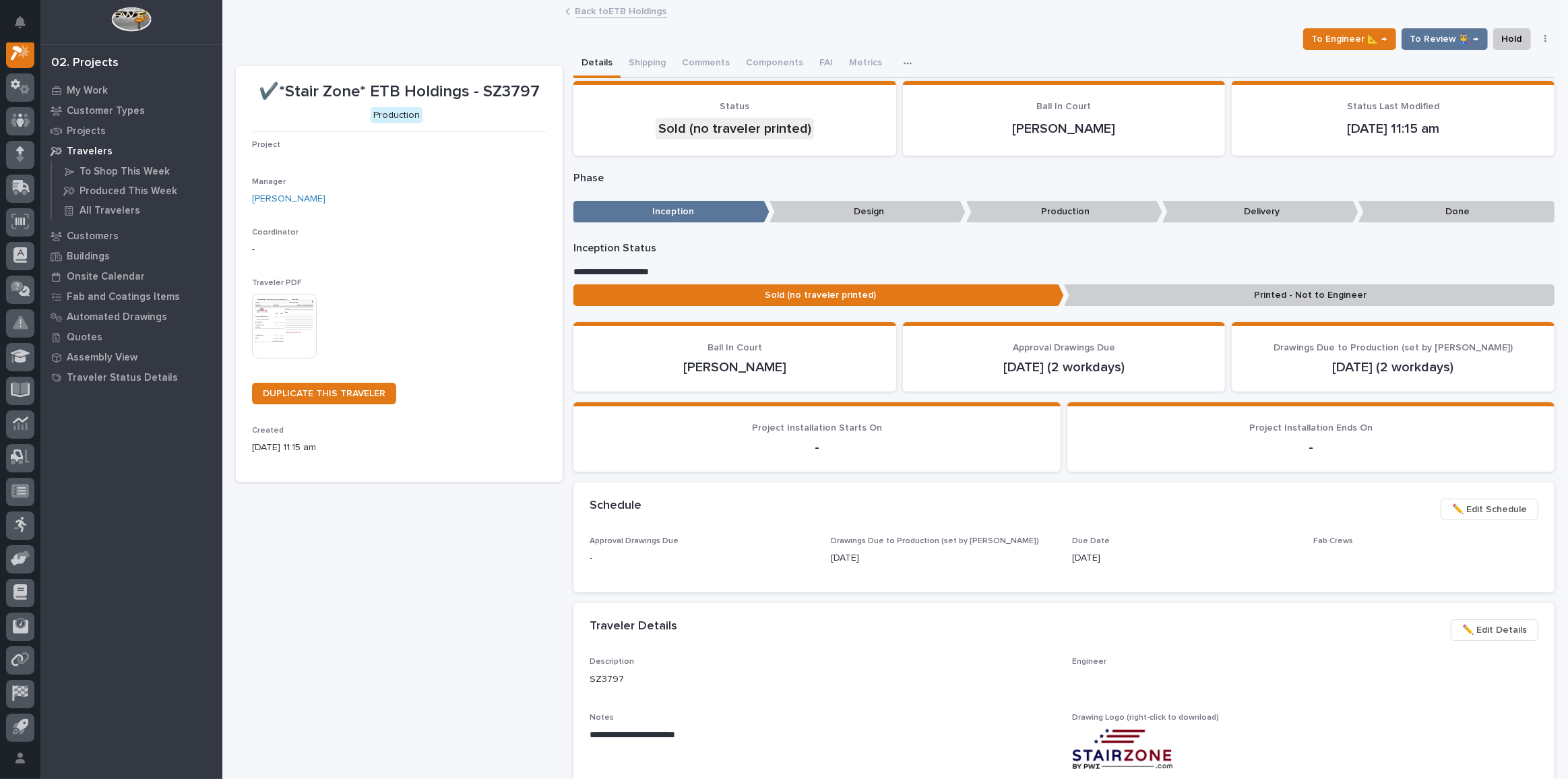
scroll to position [33, 0]
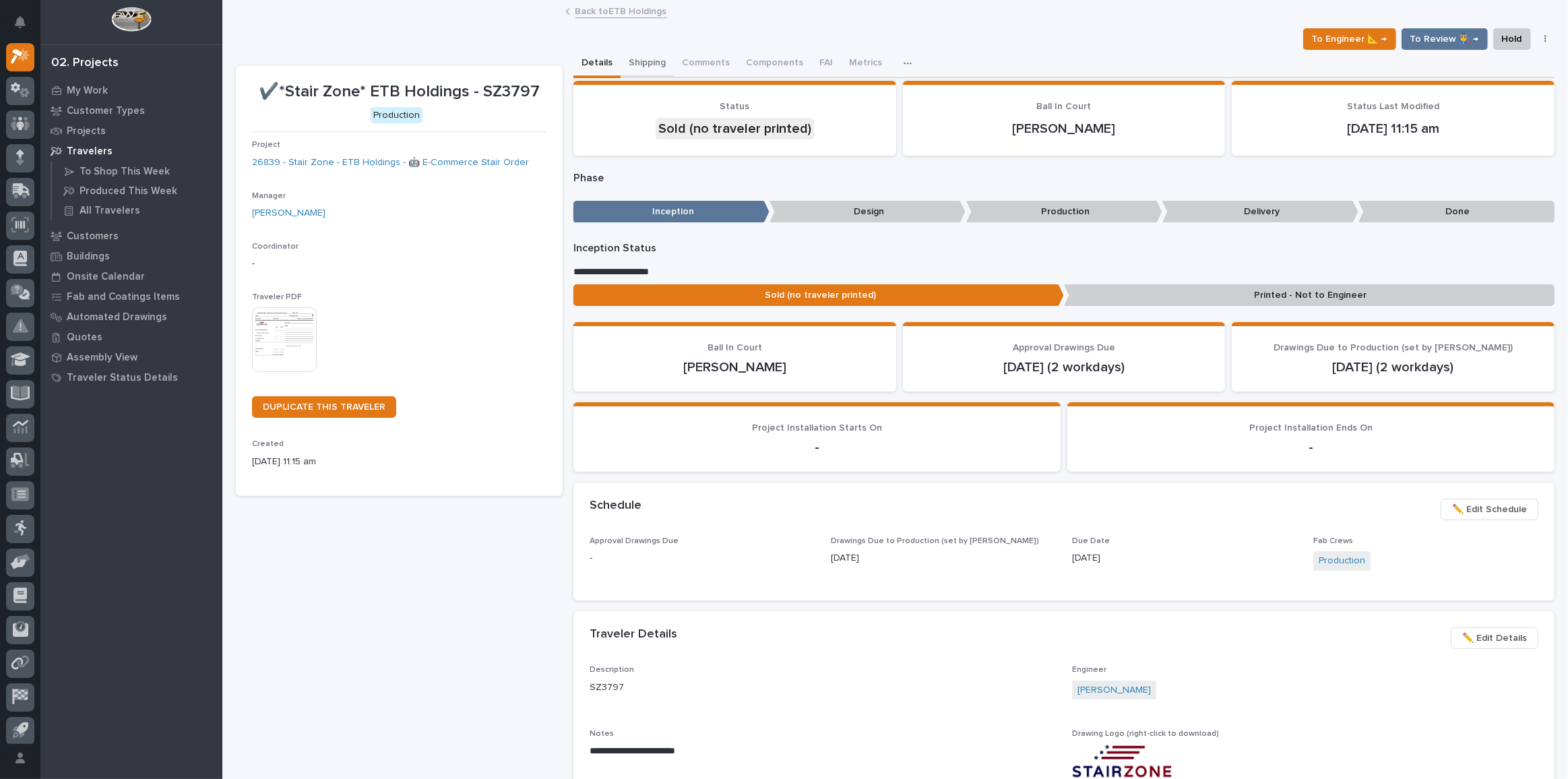
click at [633, 68] on button "Shipping" at bounding box center [647, 63] width 53 height 28
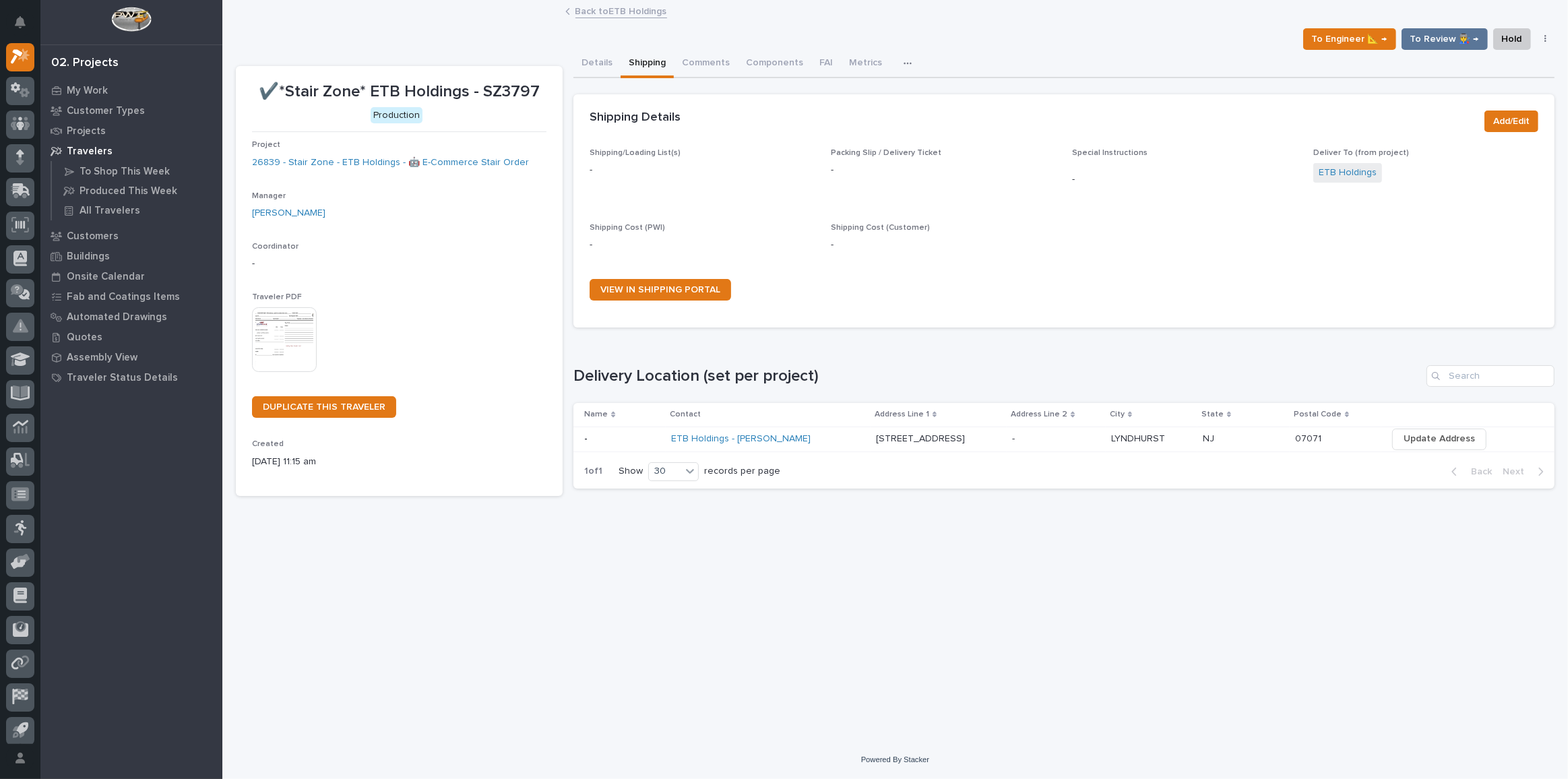
click at [606, 18] on link "Back to ETB Holdings" at bounding box center [621, 10] width 91 height 15
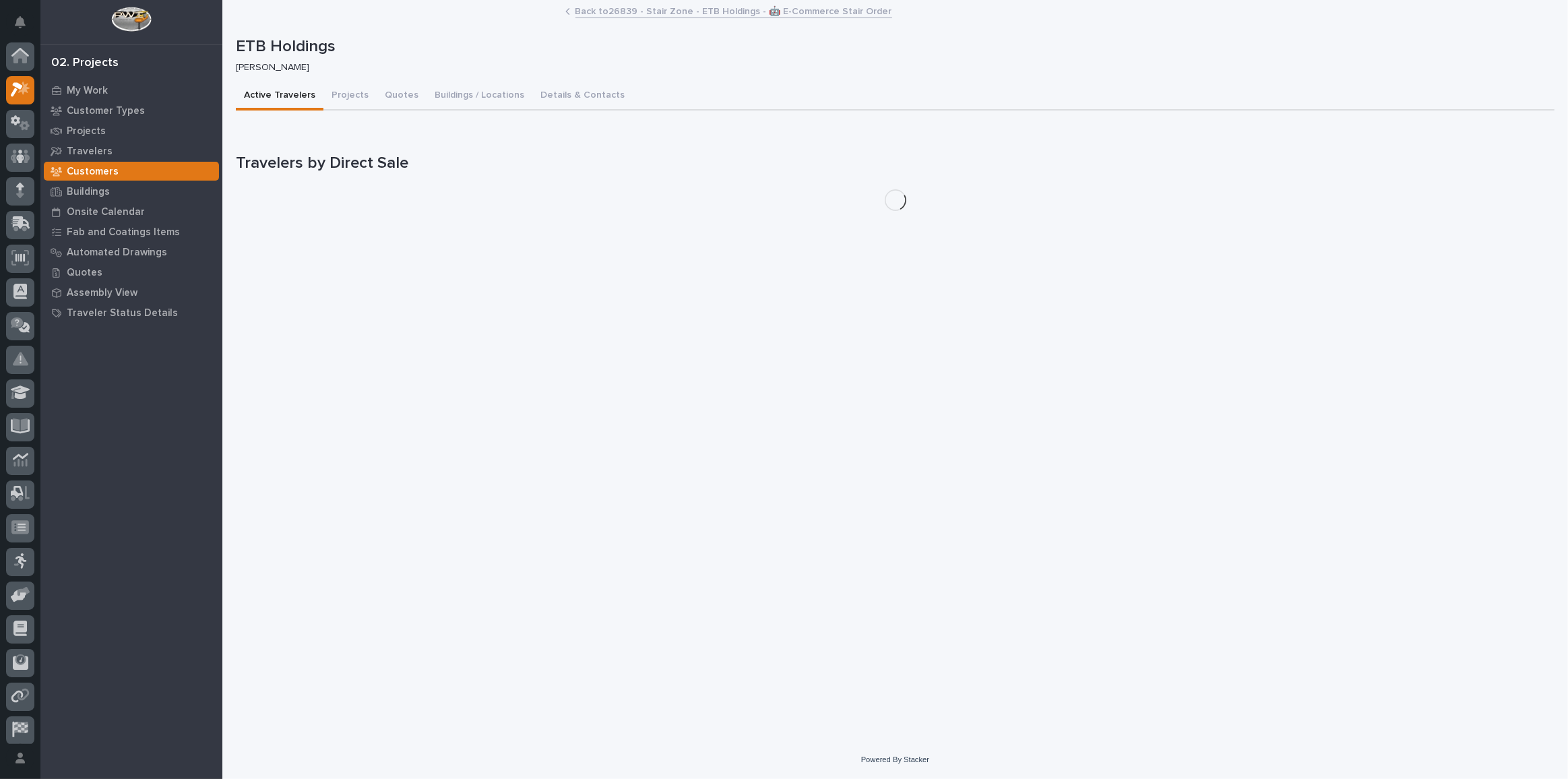
scroll to position [36, 0]
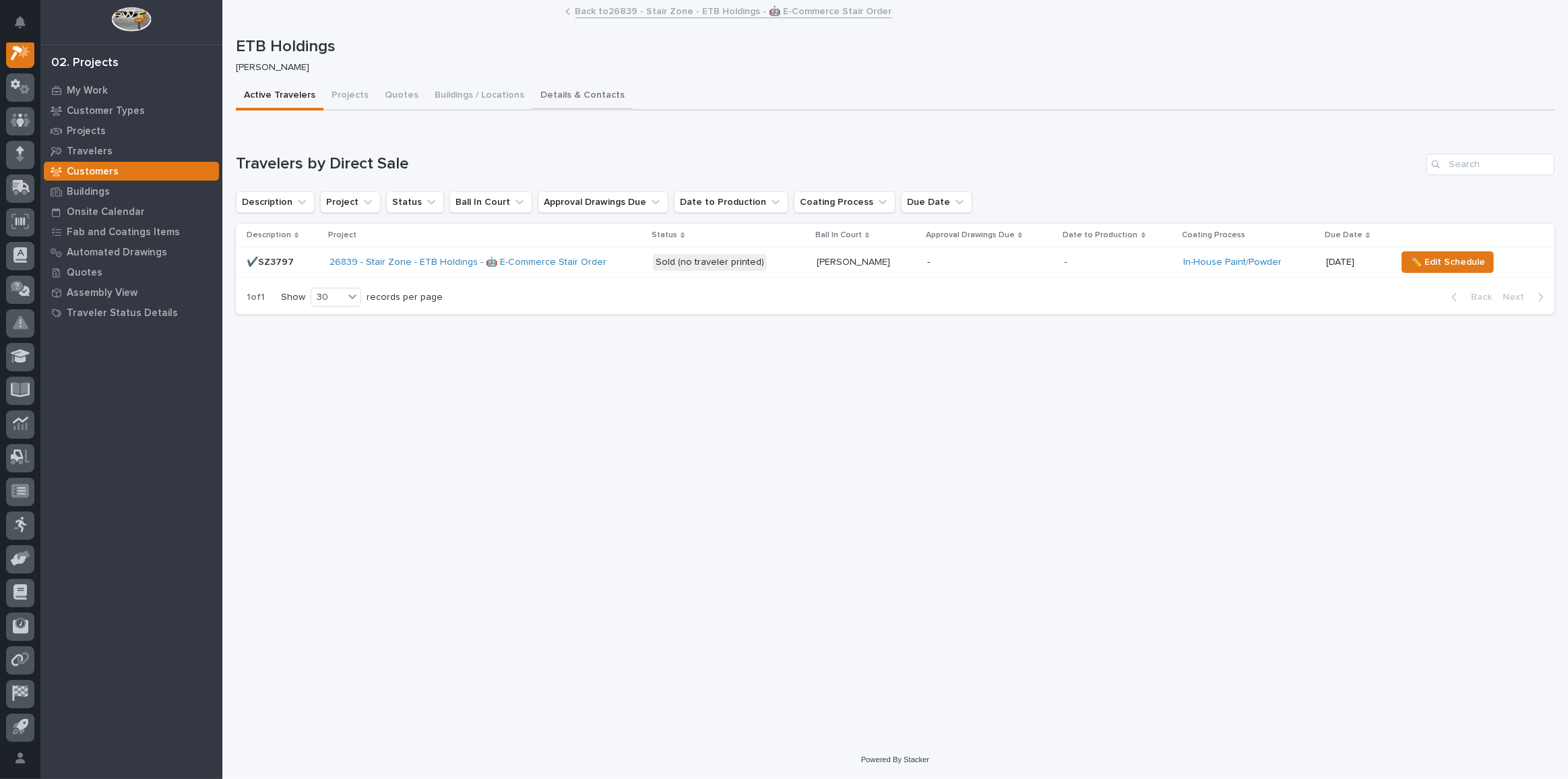
click at [577, 99] on button "Details & Contacts" at bounding box center [582, 96] width 101 height 28
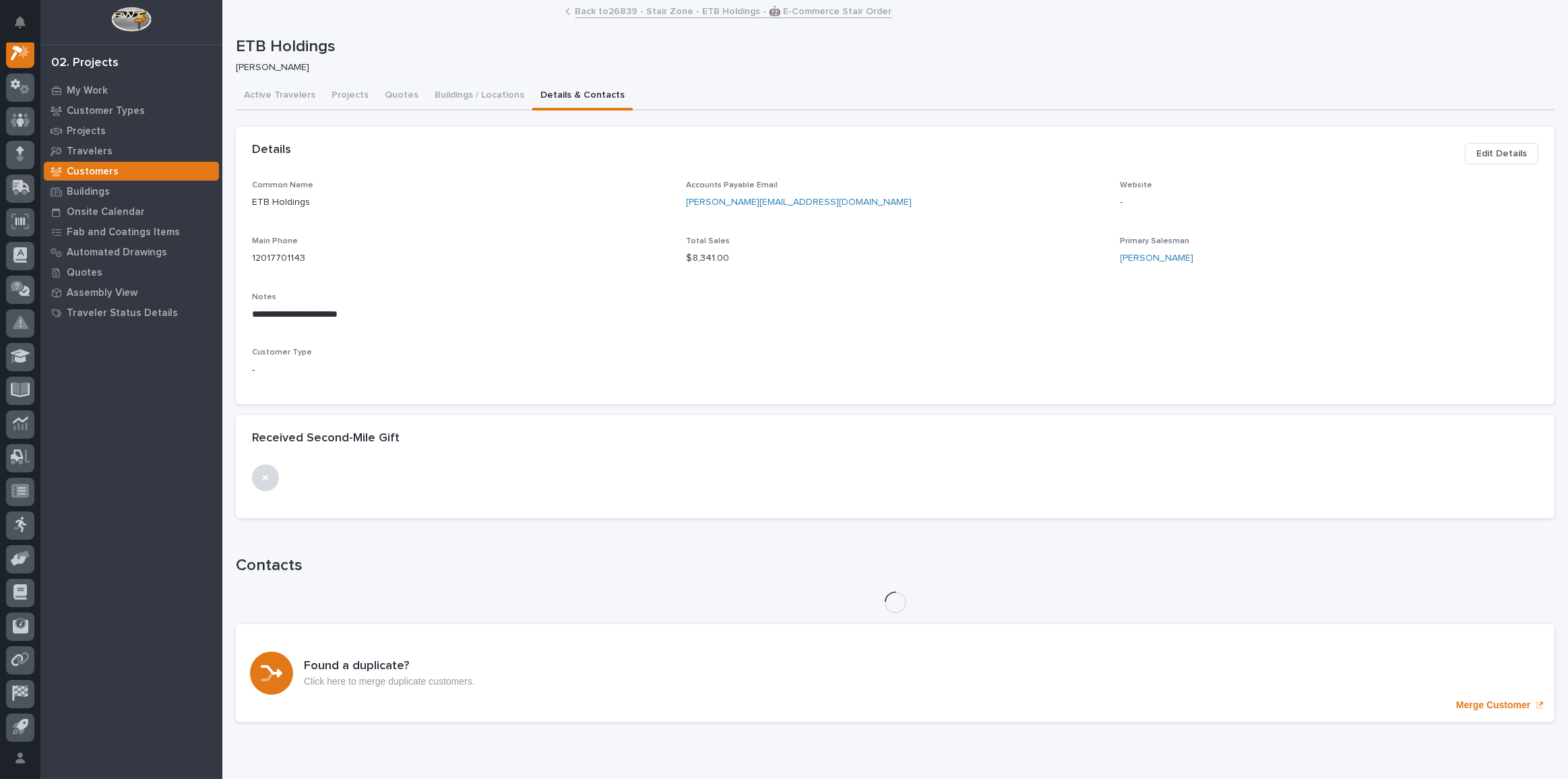
scroll to position [33, 0]
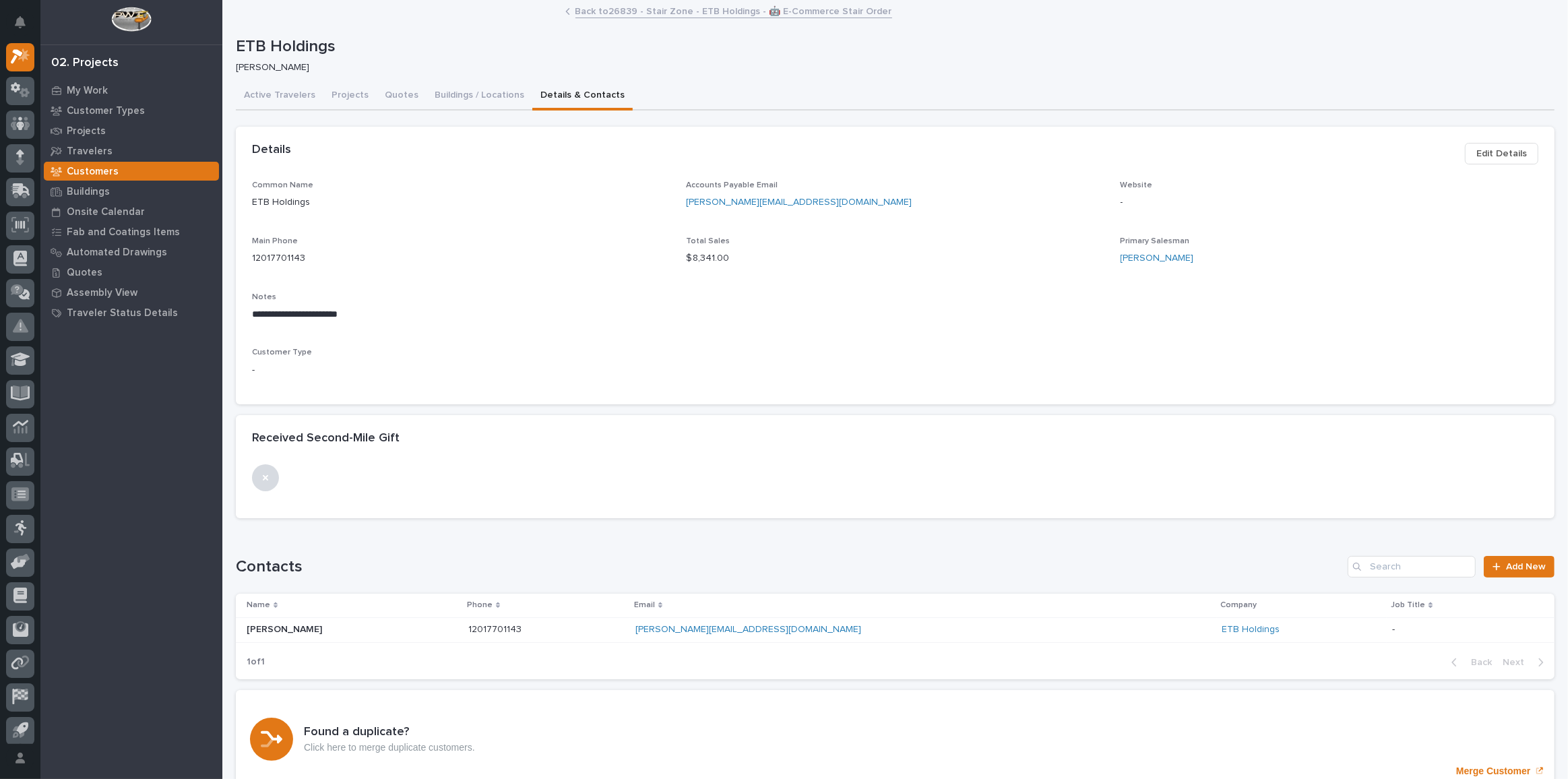
click at [1477, 152] on span "Edit Details" at bounding box center [1502, 153] width 51 height 16
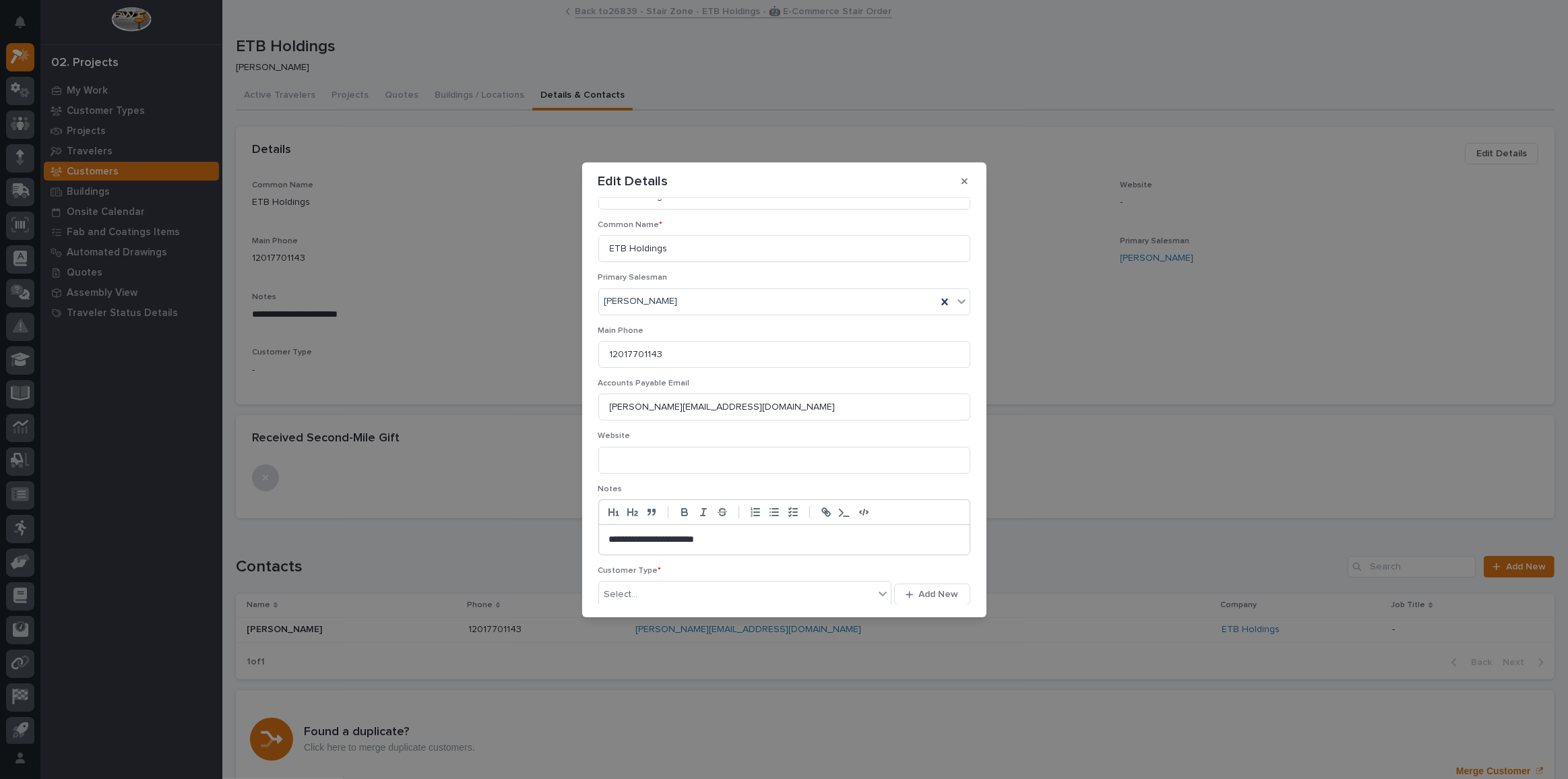
scroll to position [105, 0]
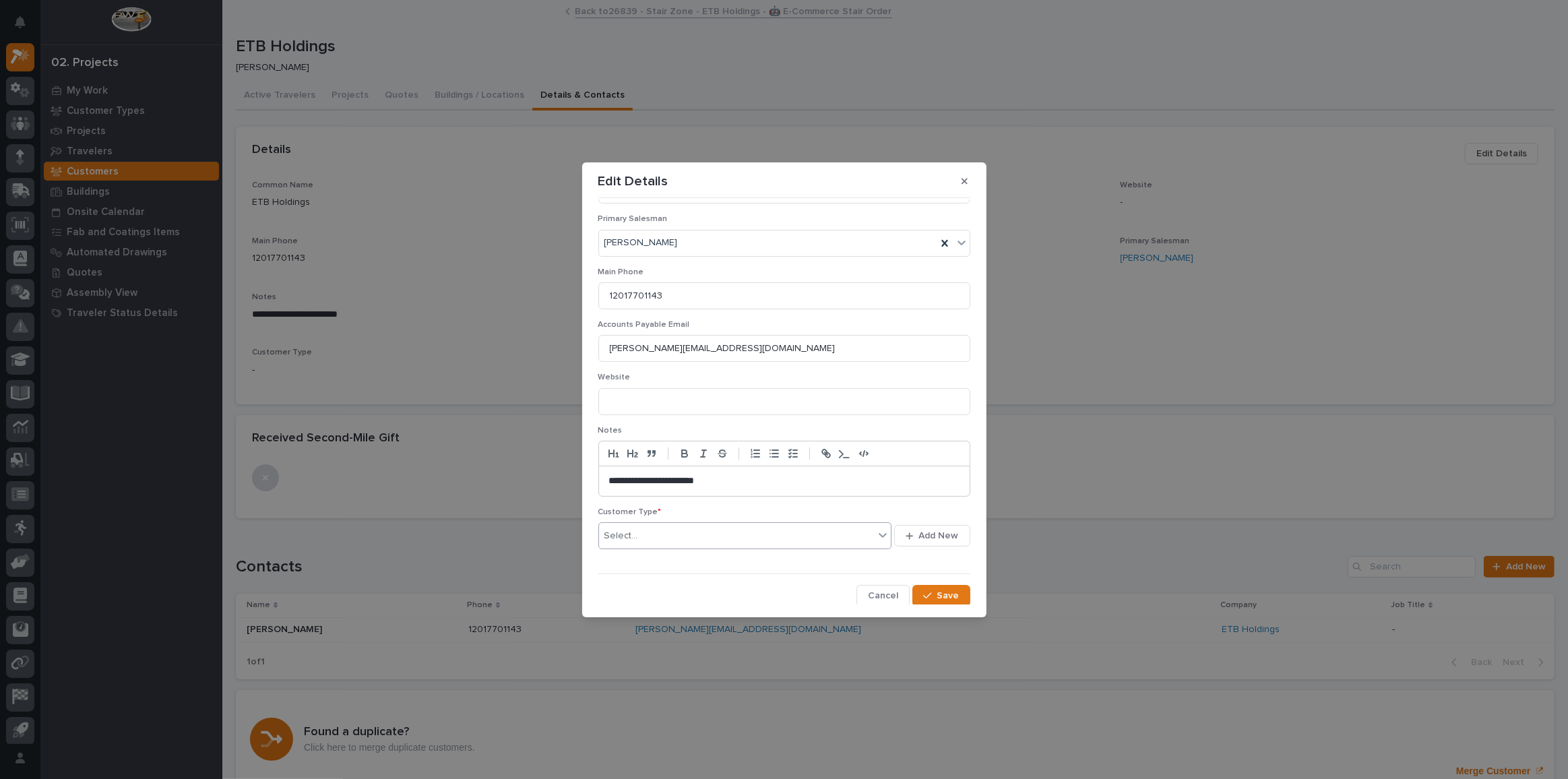
click at [769, 539] on div "Select..." at bounding box center [737, 536] width 276 height 22
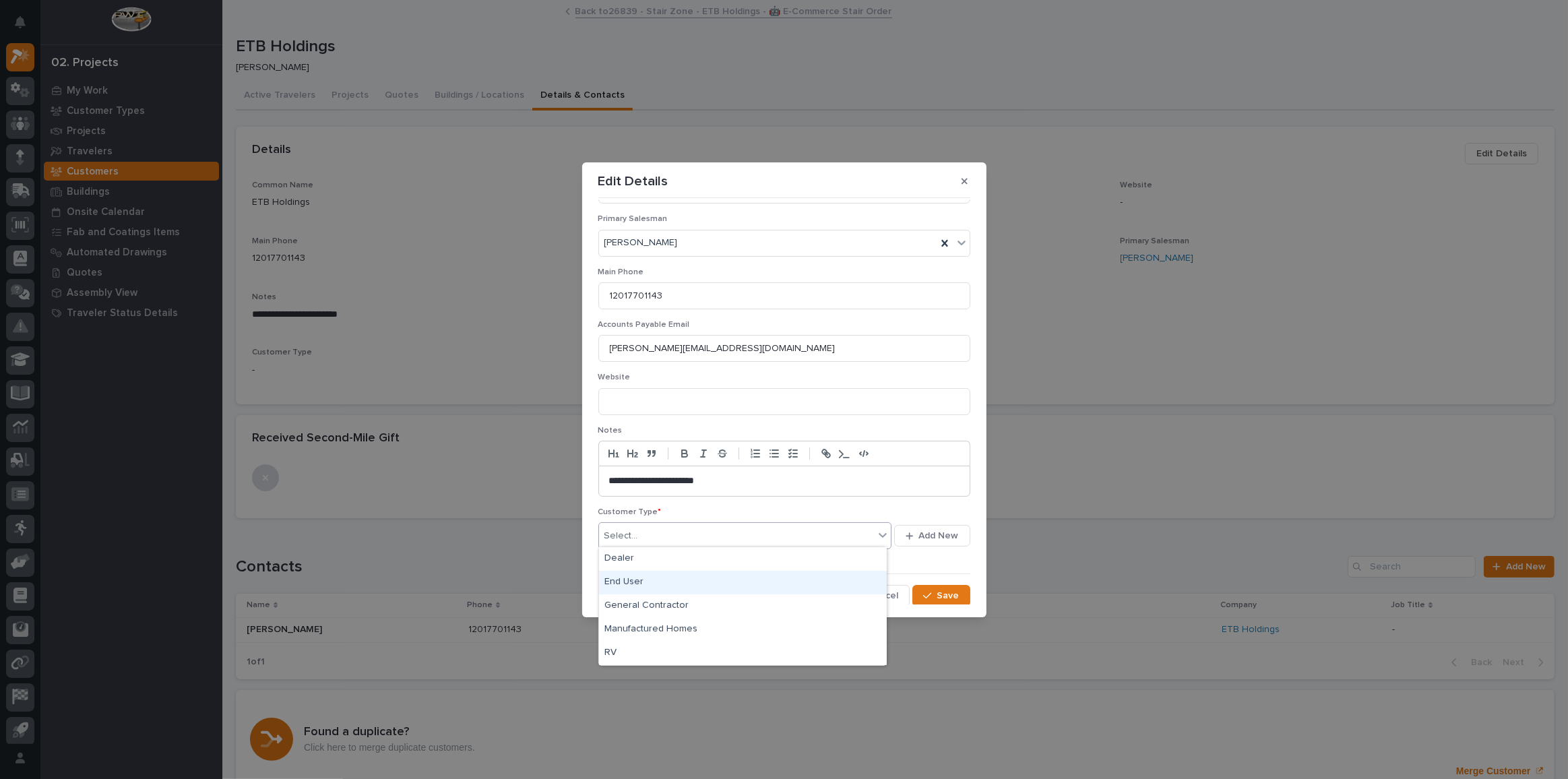
click at [655, 587] on div "End User" at bounding box center [743, 583] width 288 height 24
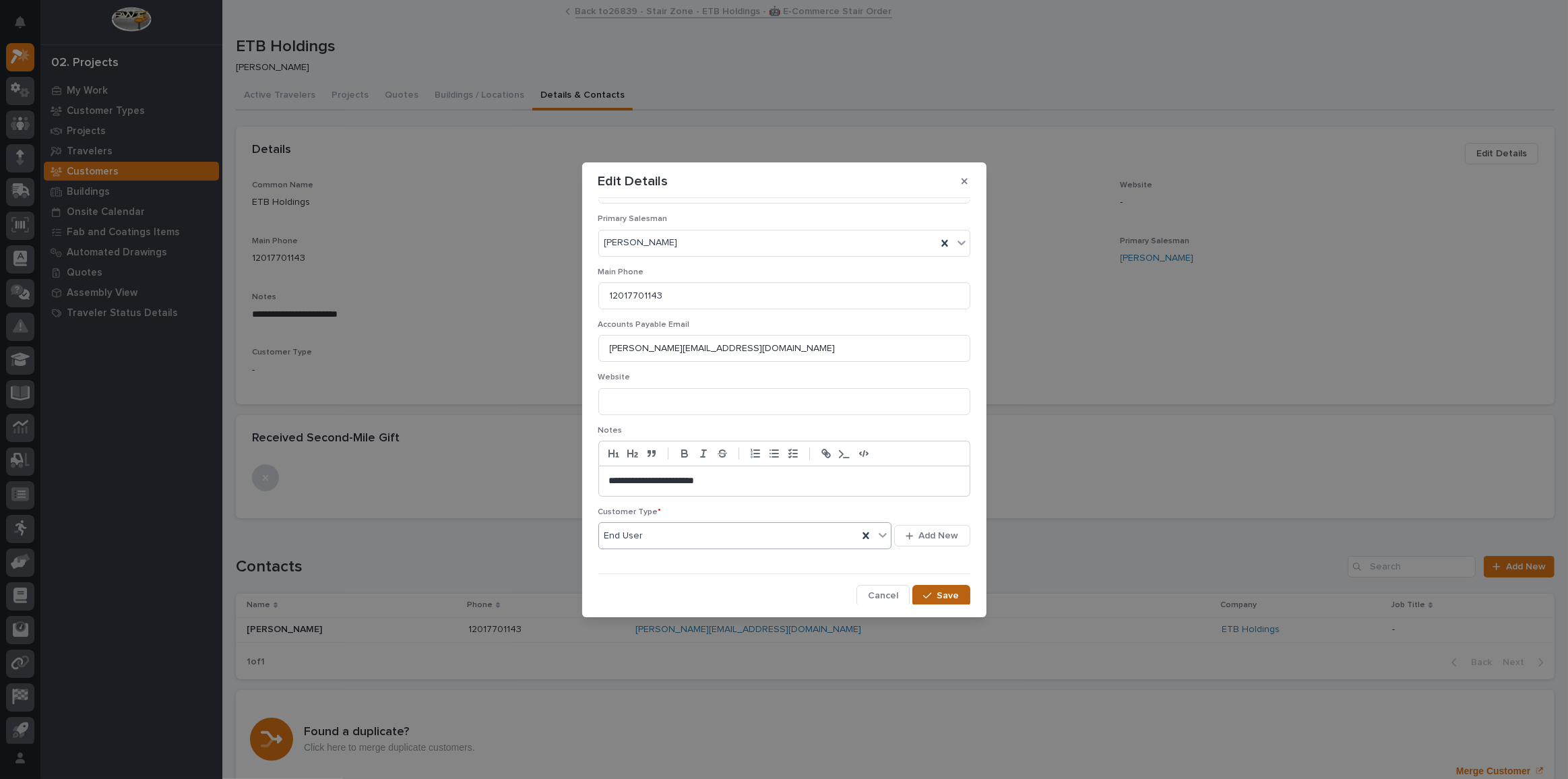
click at [942, 593] on span "Save" at bounding box center [948, 595] width 22 height 12
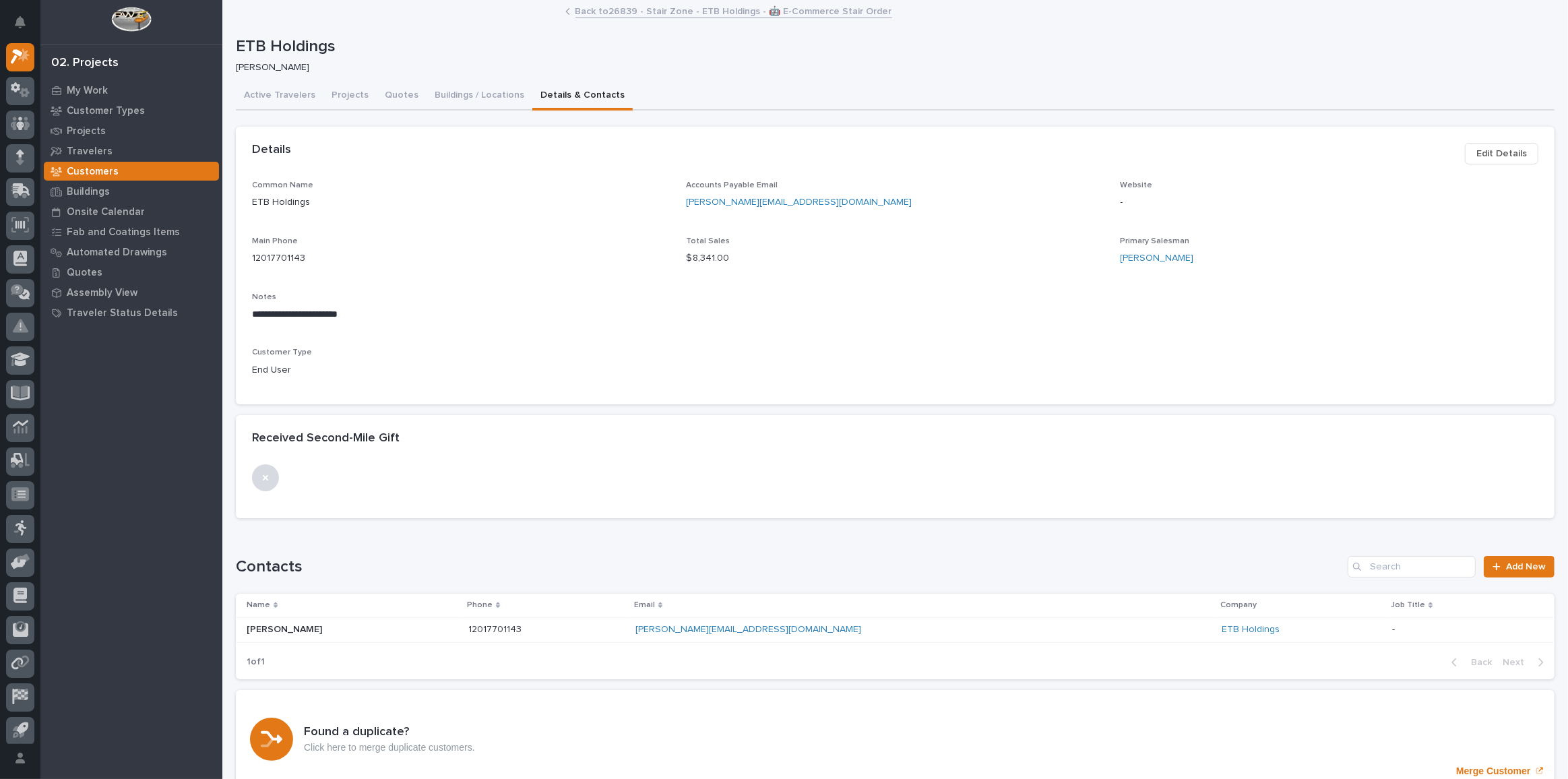
click at [668, 8] on link "Back to 26839 - Stair Zone - ETB Holdings - 🤖 E-Commerce Stair Order" at bounding box center [733, 10] width 316 height 15
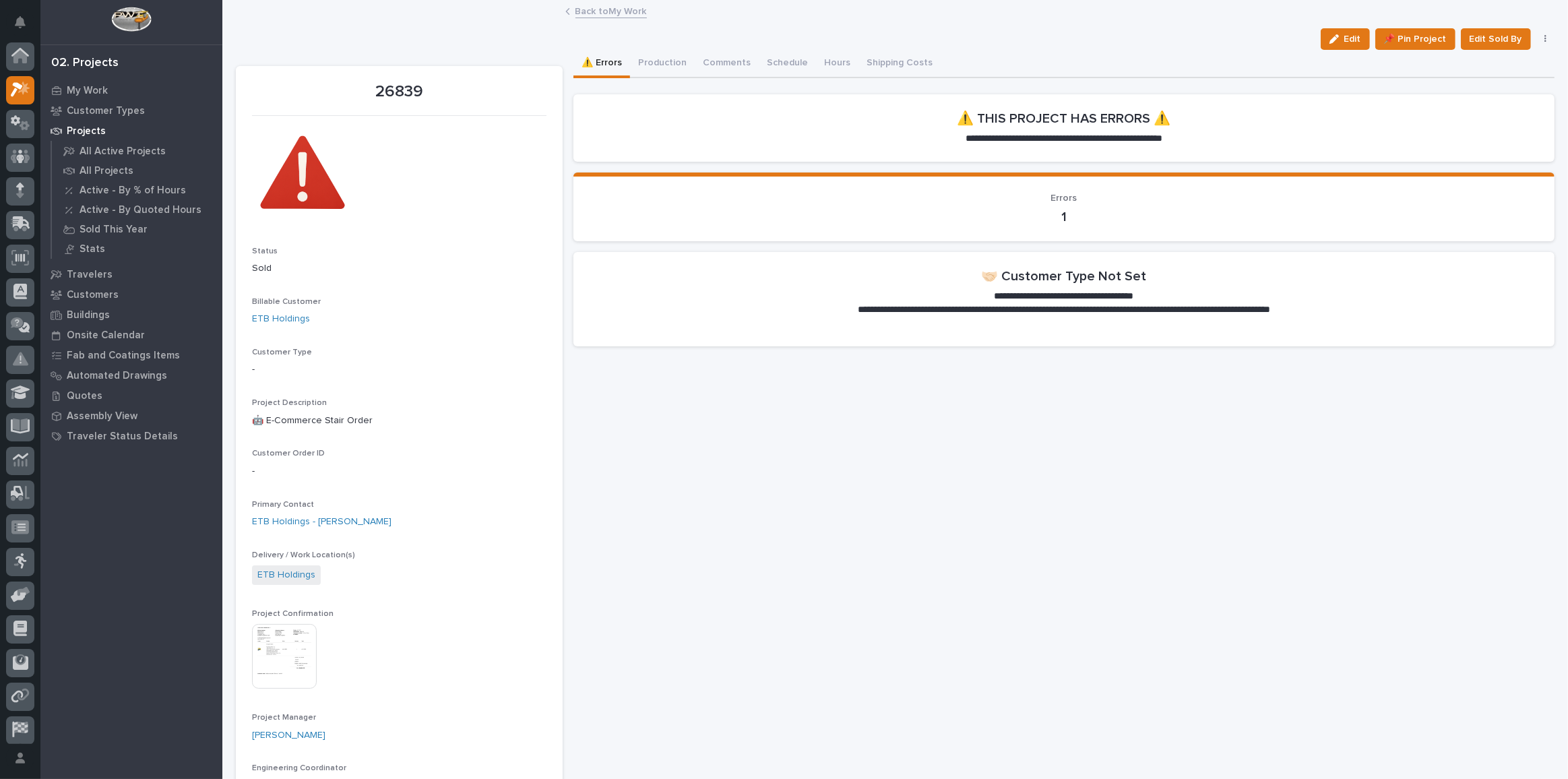
scroll to position [36, 0]
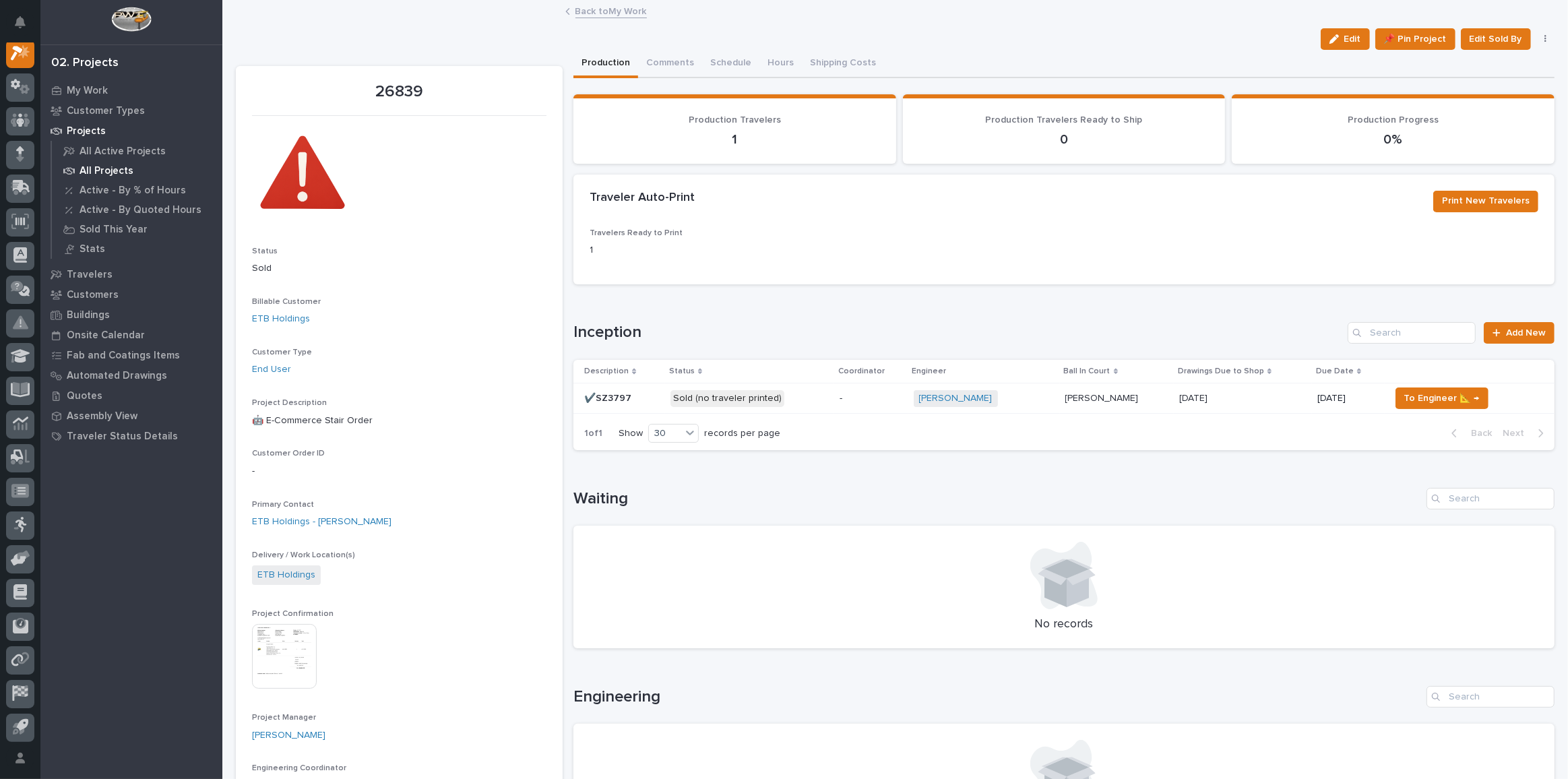
click at [94, 171] on p "All Projects" at bounding box center [107, 171] width 54 height 12
